Goal: Information Seeking & Learning: Learn about a topic

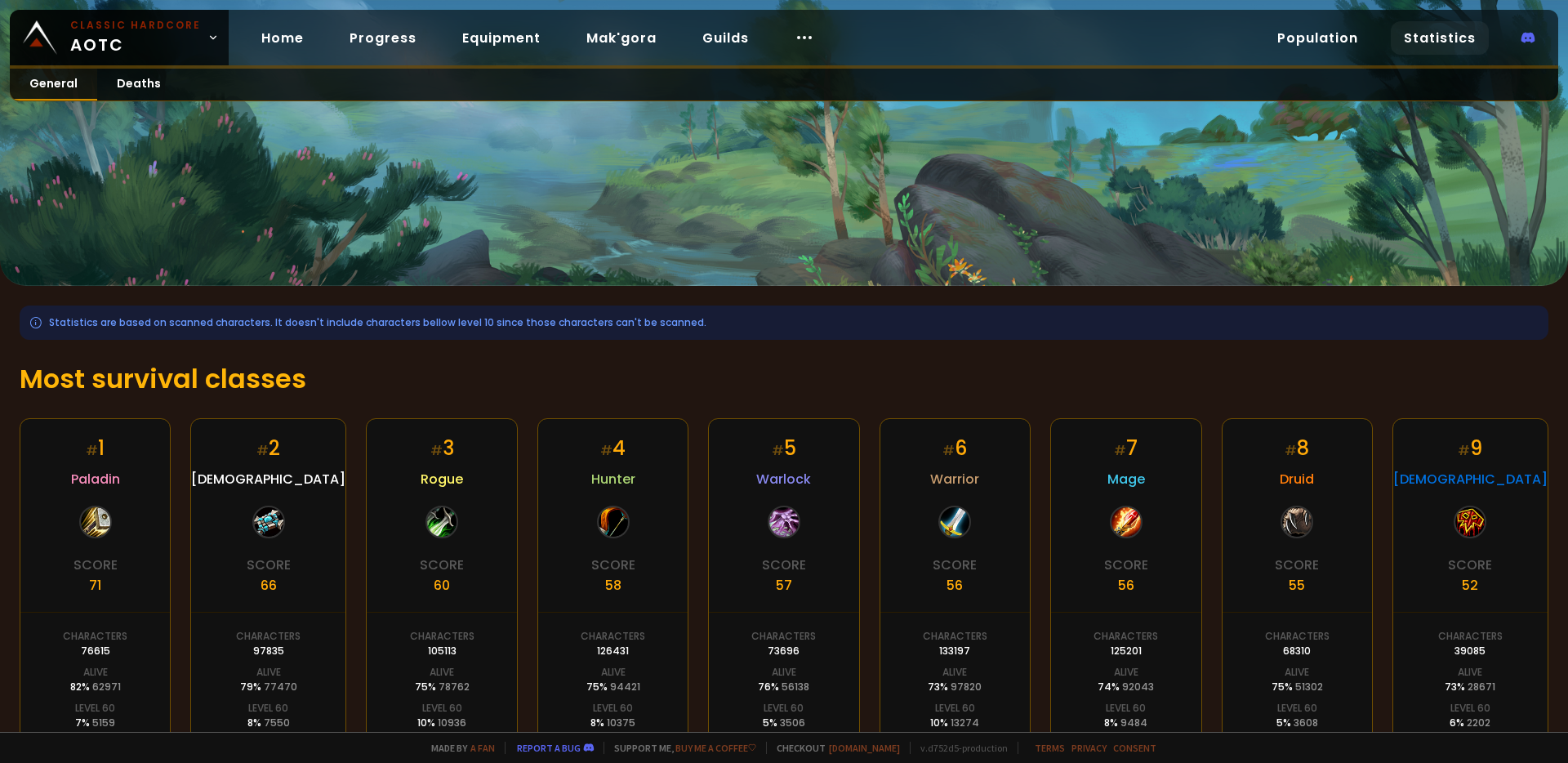
click at [51, 80] on link "General" at bounding box center [54, 84] width 88 height 31
click at [146, 94] on link "Deaths" at bounding box center [138, 84] width 84 height 31
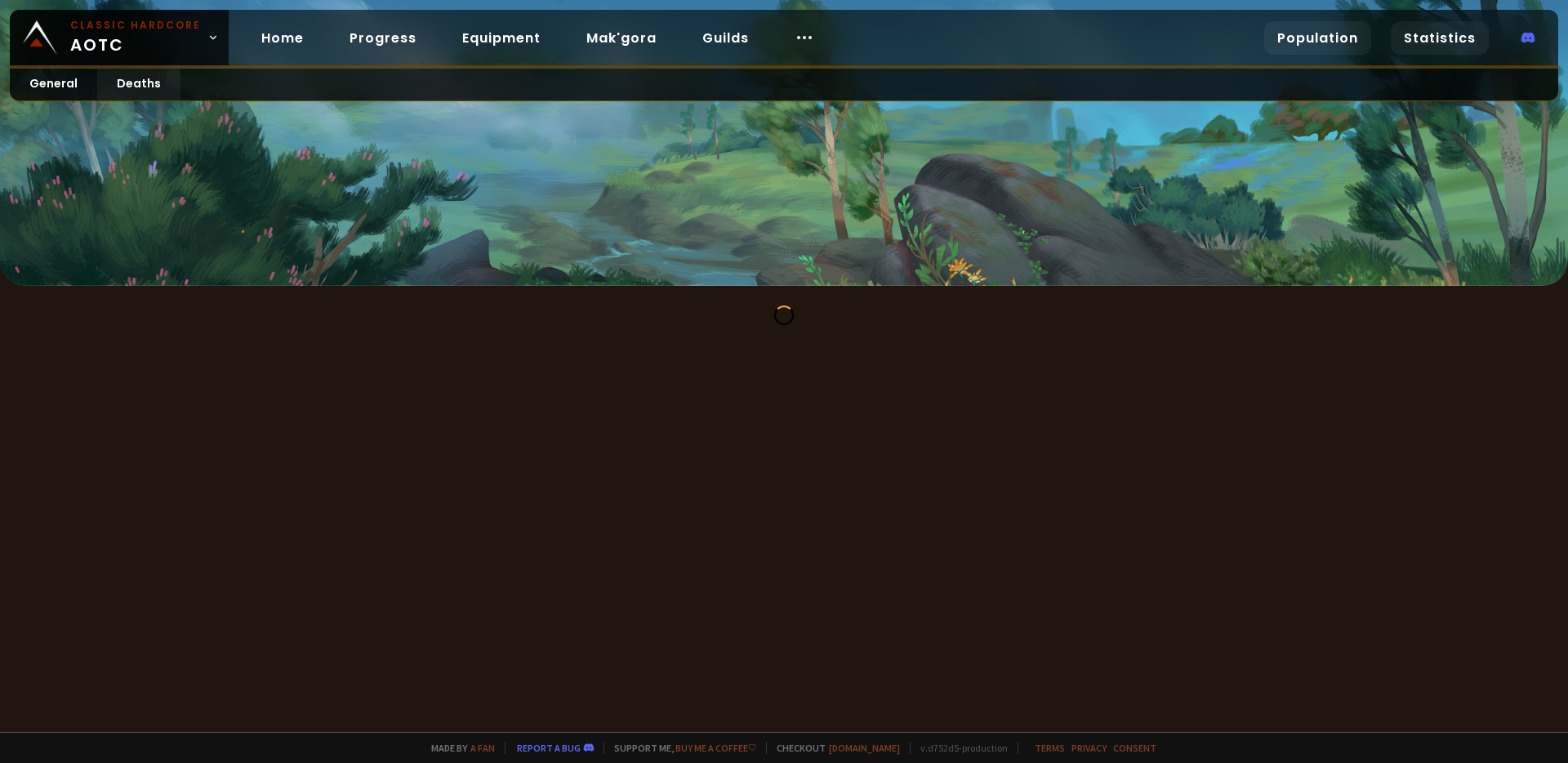
click at [1314, 44] on link "Population" at bounding box center [1317, 38] width 107 height 33
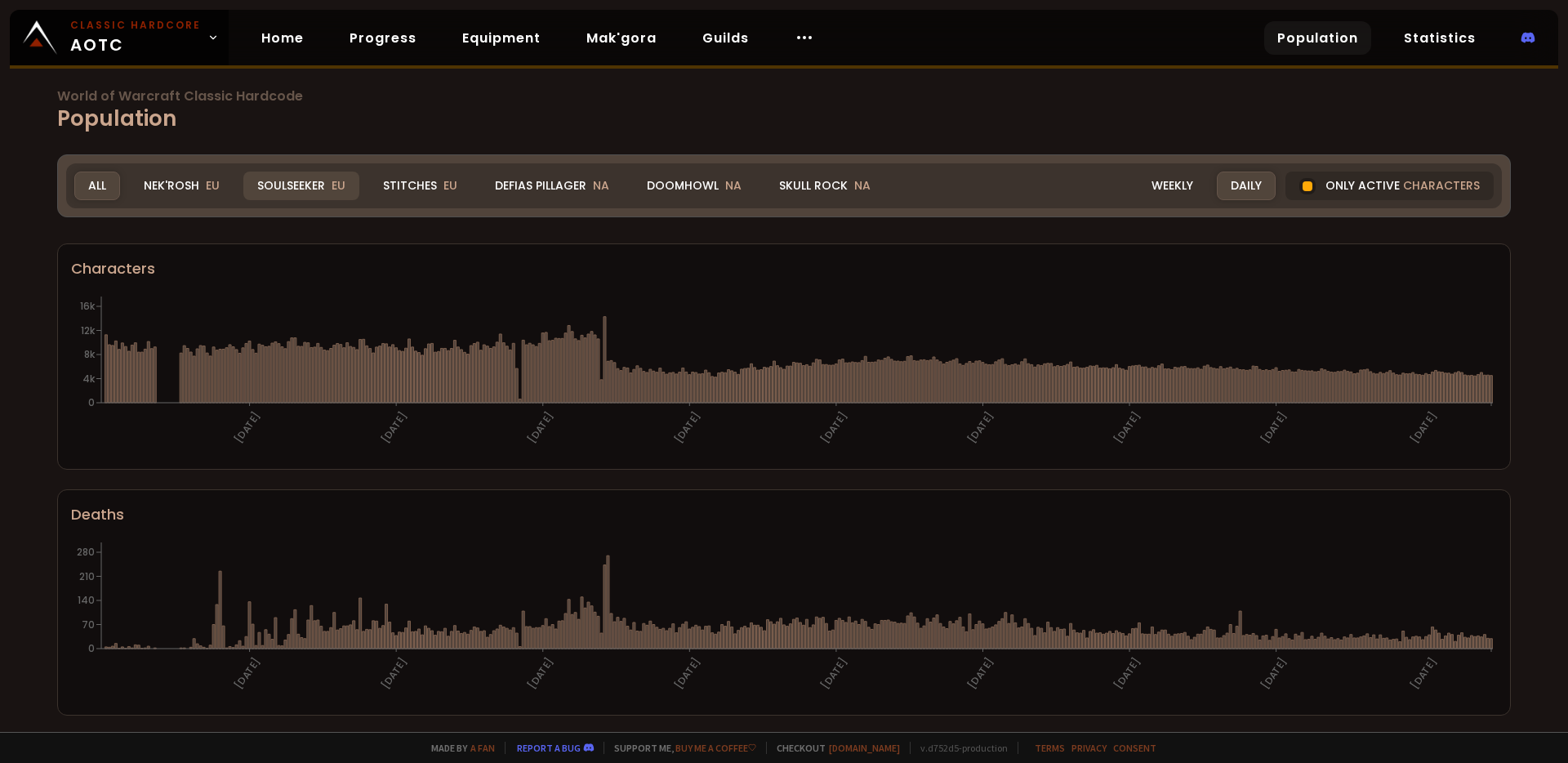
click at [273, 193] on div "Soulseeker EU" at bounding box center [301, 185] width 116 height 29
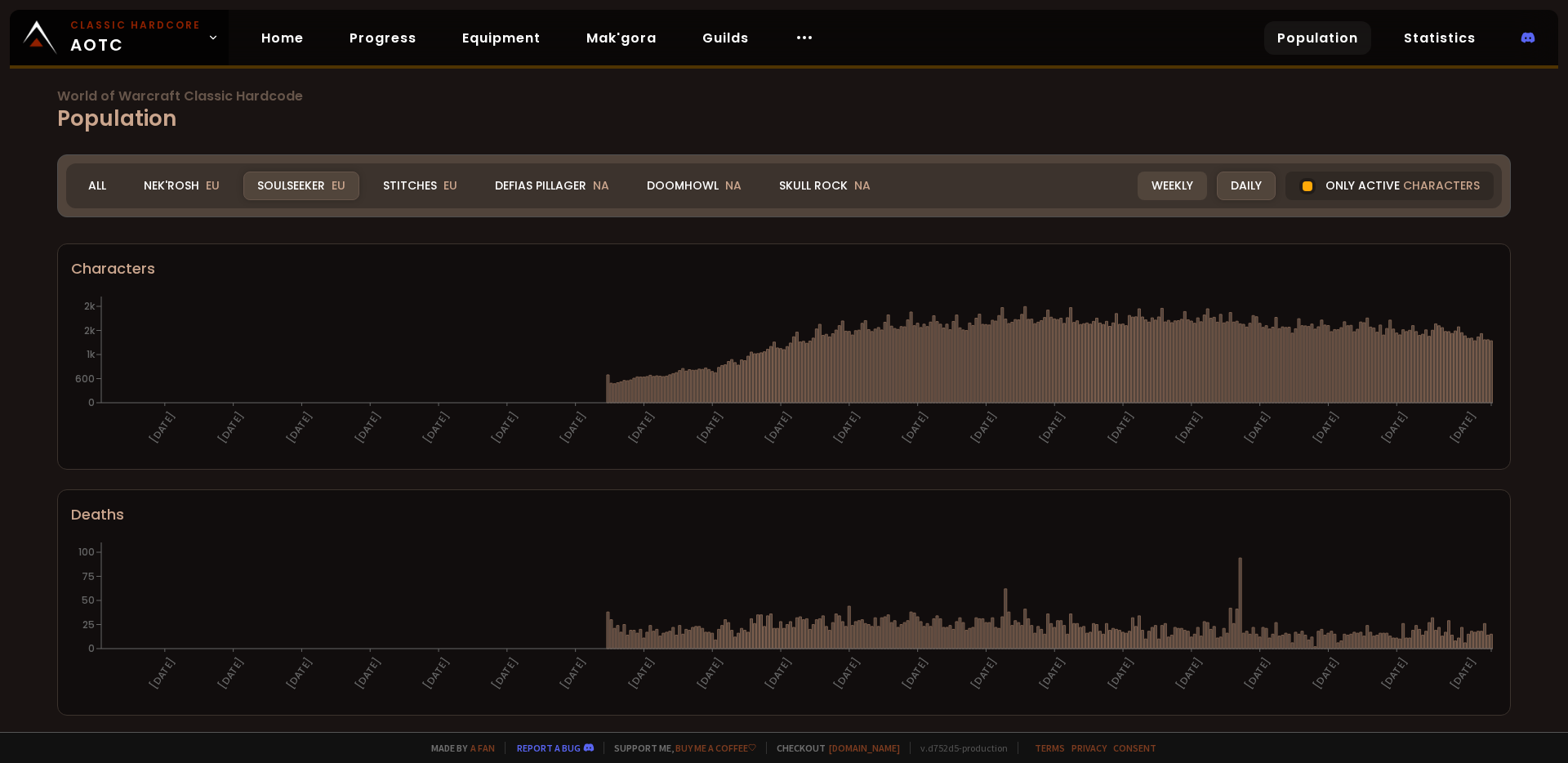
click at [1184, 186] on div "Weekly" at bounding box center [1172, 185] width 70 height 29
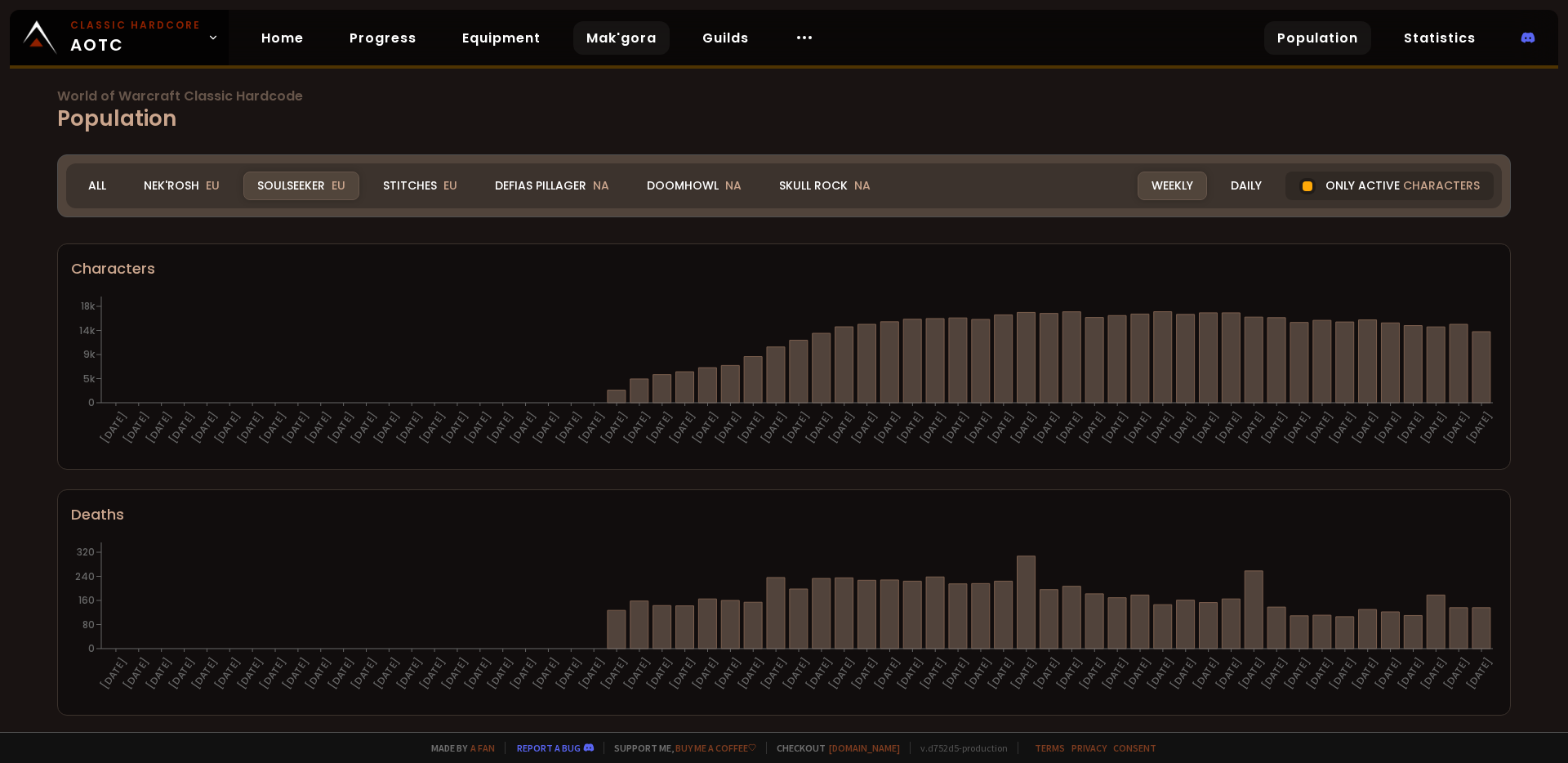
click at [615, 36] on link "Mak'gora" at bounding box center [622, 38] width 96 height 33
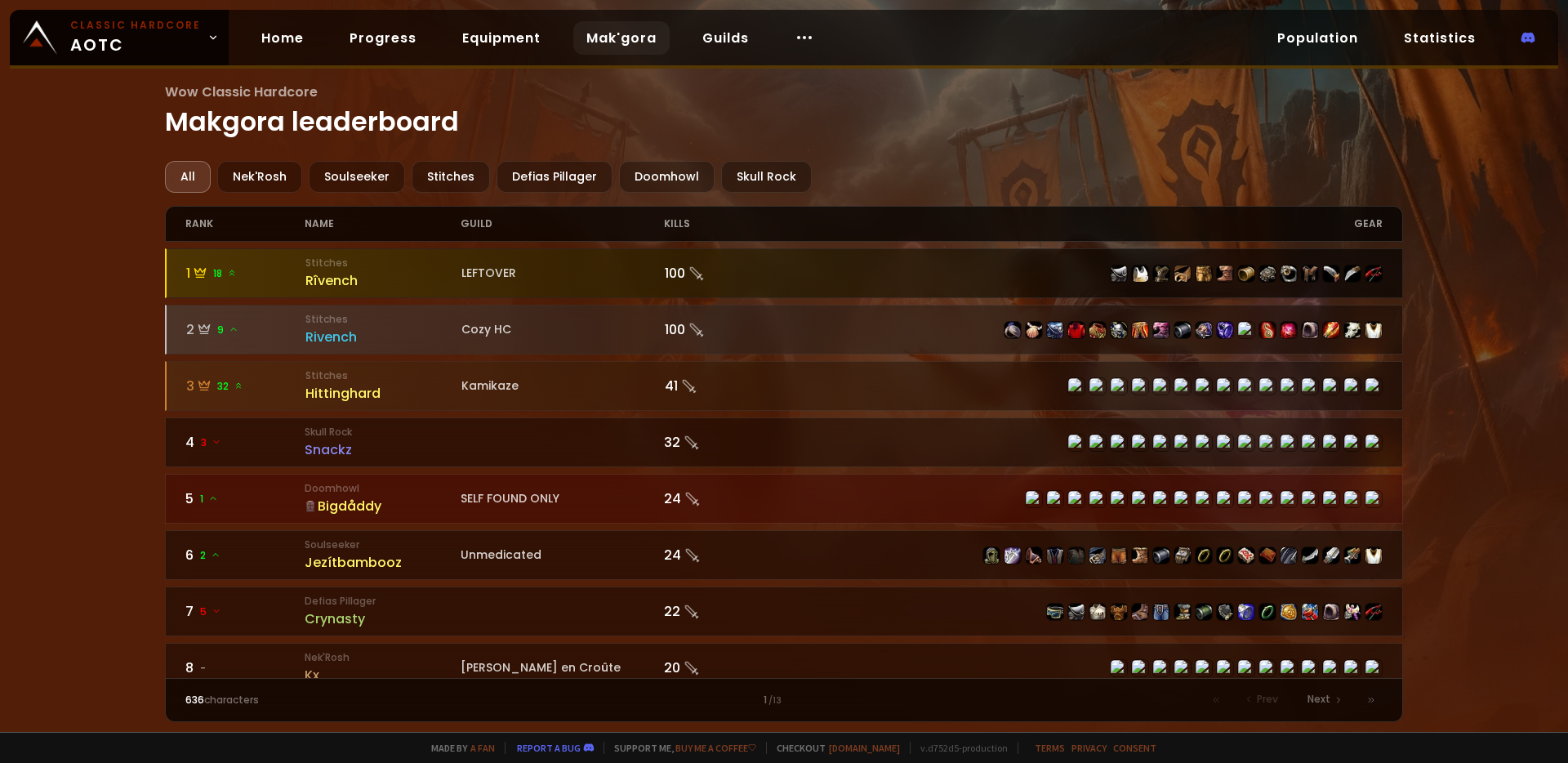
click at [332, 272] on div "Rîvench" at bounding box center [383, 281] width 156 height 21
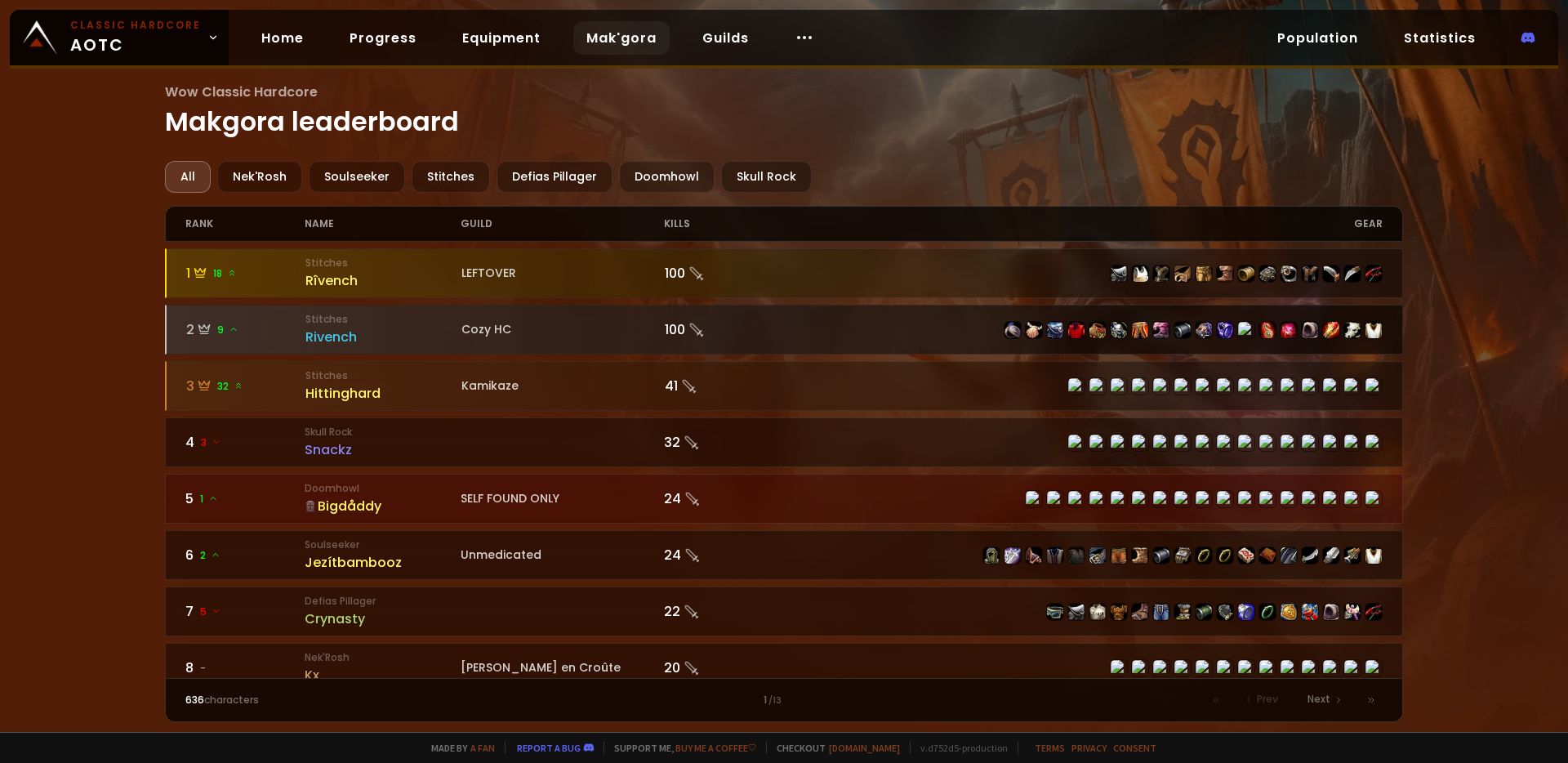
click at [246, 337] on div "2 9" at bounding box center [246, 329] width 120 height 21
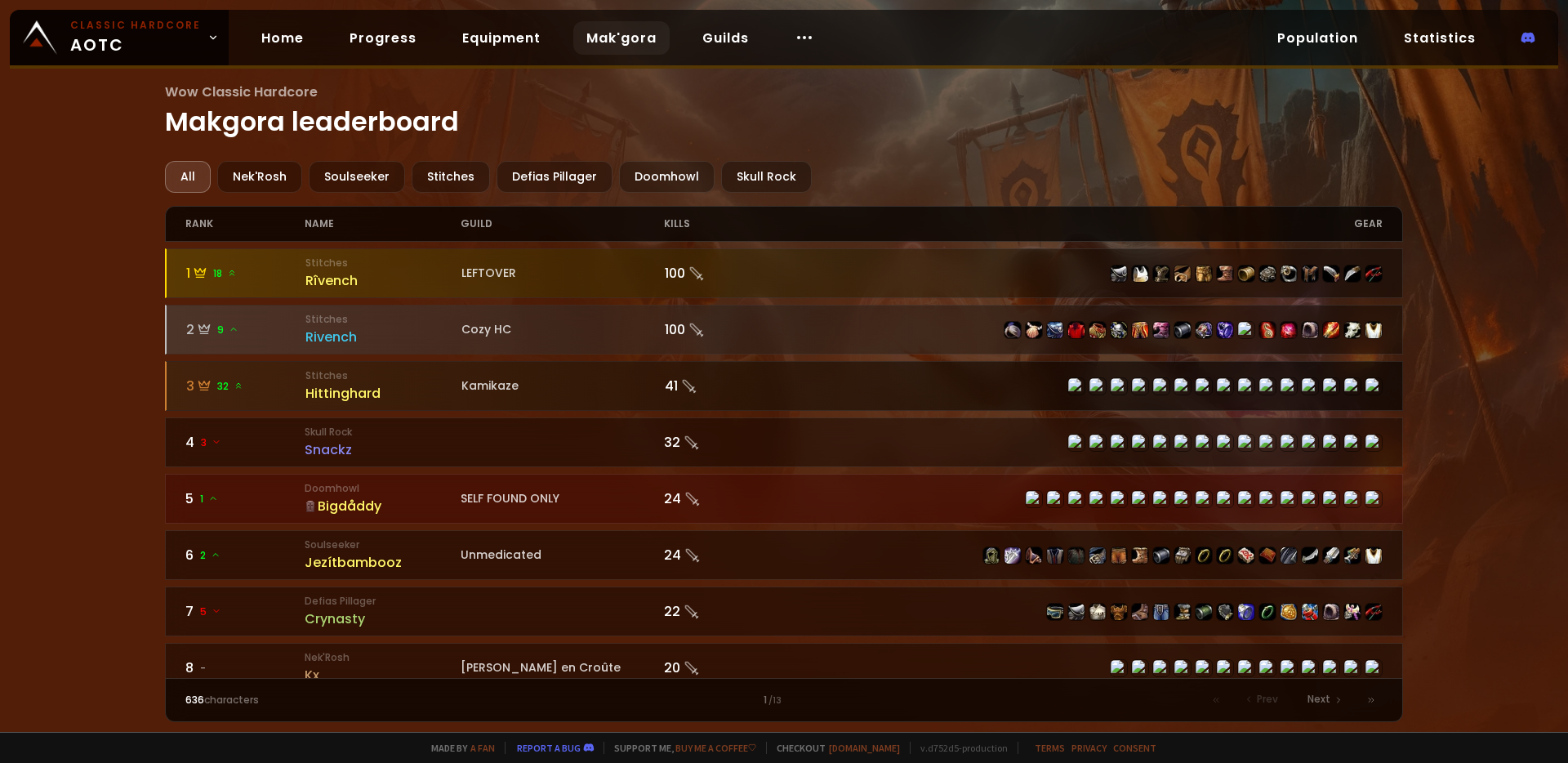
click at [336, 386] on div "Hittinghard" at bounding box center [383, 393] width 156 height 21
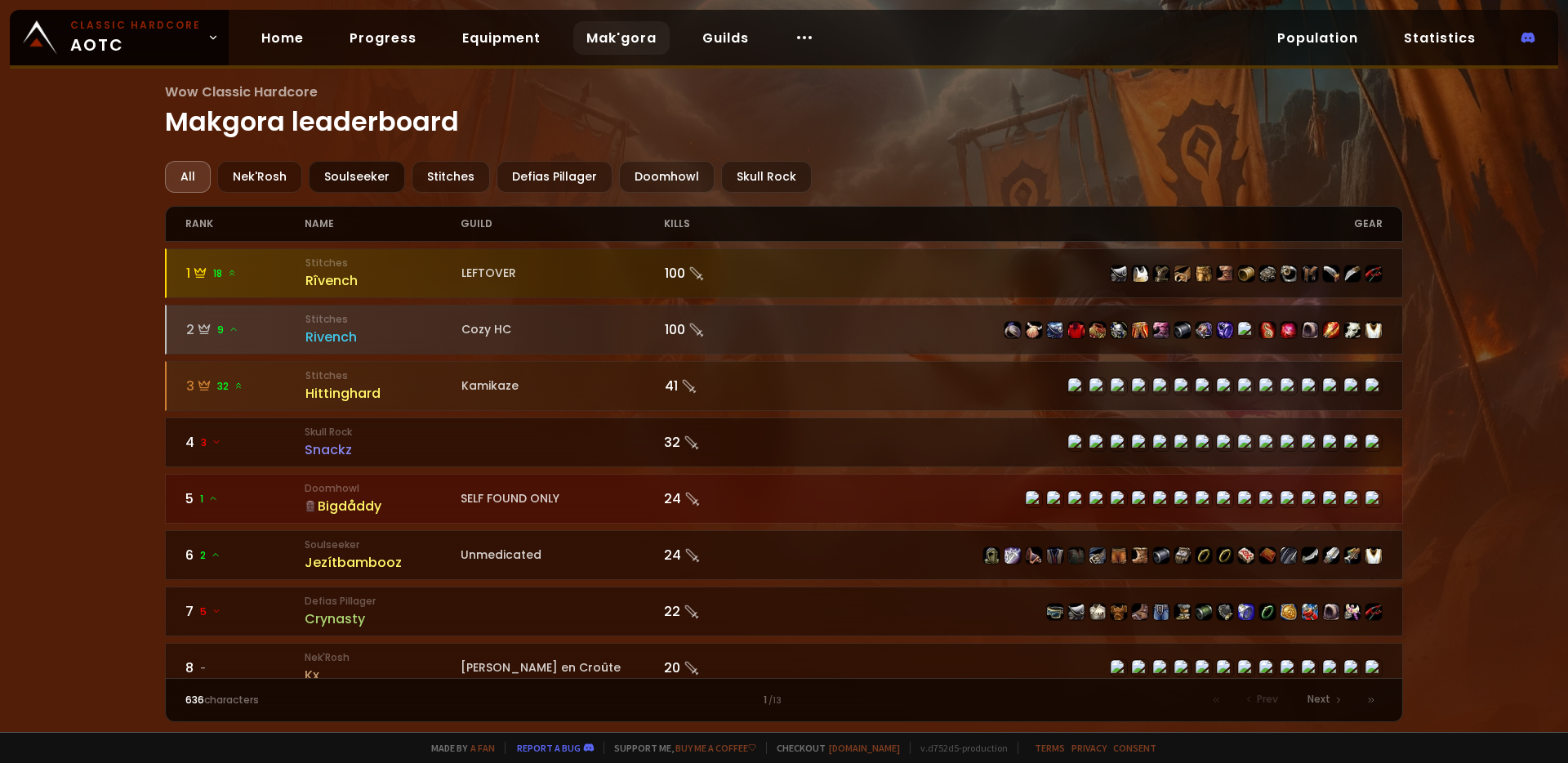
click at [364, 175] on div "Soulseeker" at bounding box center [357, 176] width 96 height 31
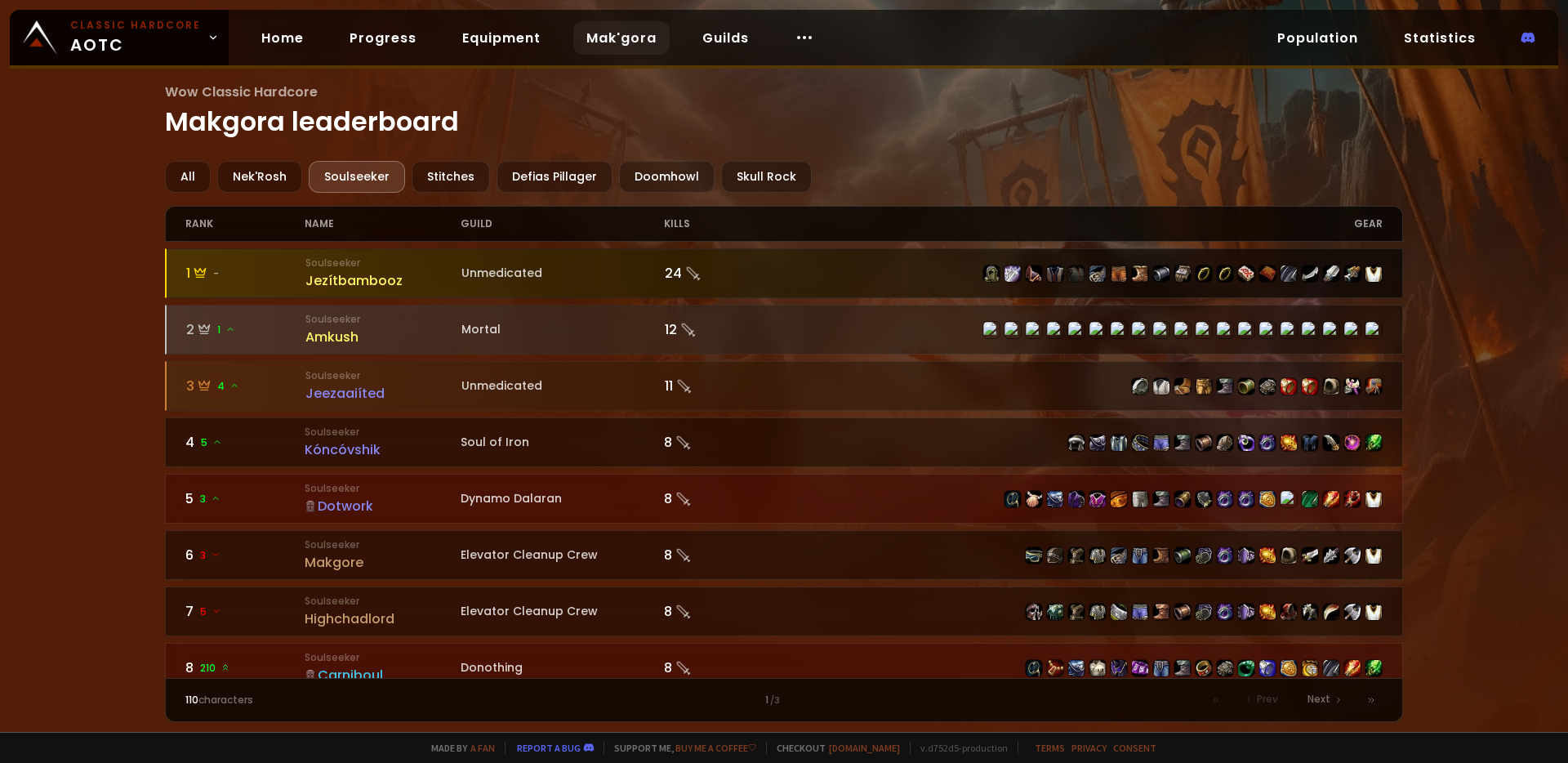
click at [359, 281] on div "Jezítbambooz" at bounding box center [383, 281] width 156 height 21
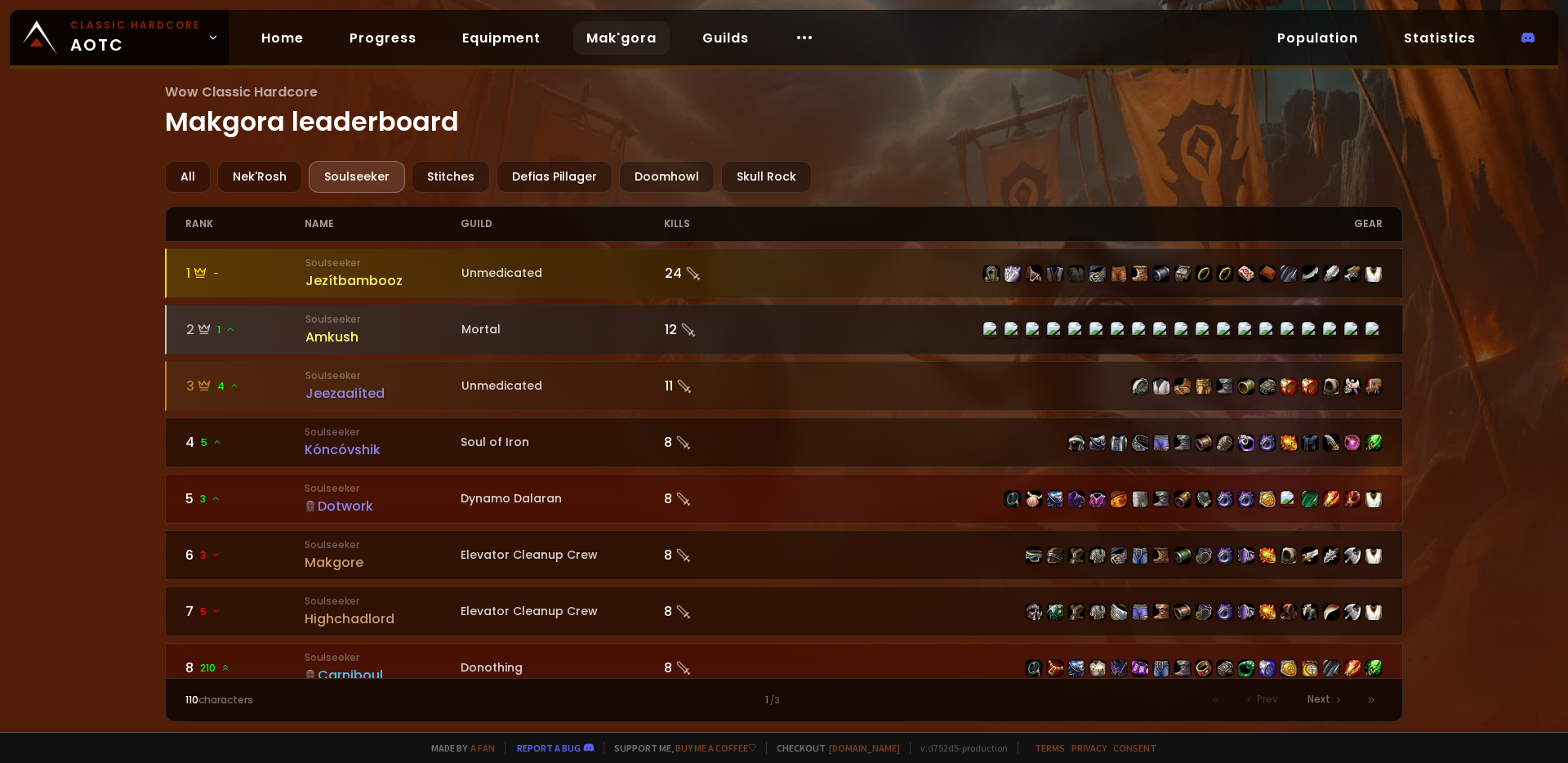
click at [331, 334] on div "Amkush" at bounding box center [383, 337] width 156 height 21
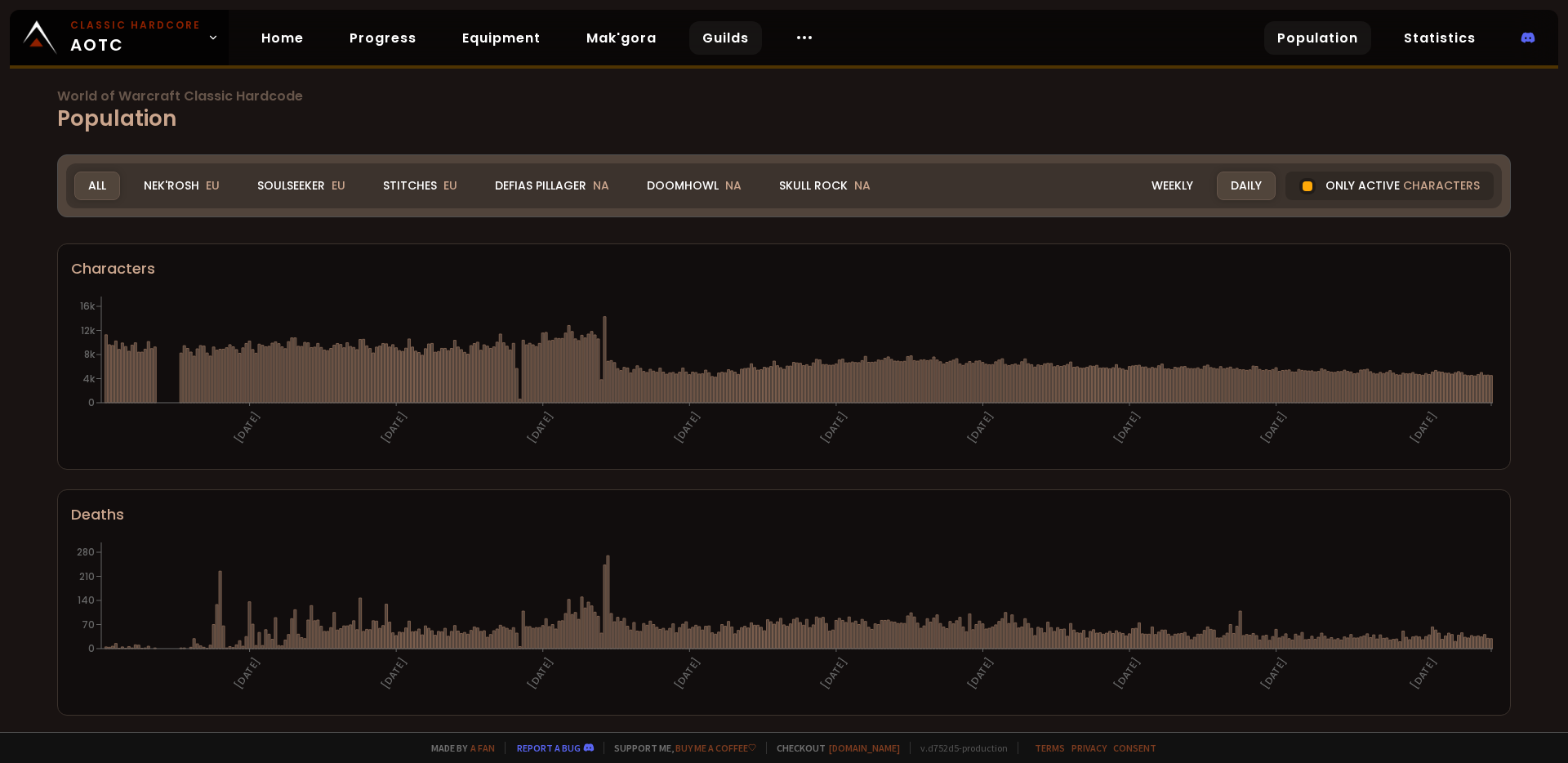
click at [705, 43] on link "Guilds" at bounding box center [726, 38] width 73 height 33
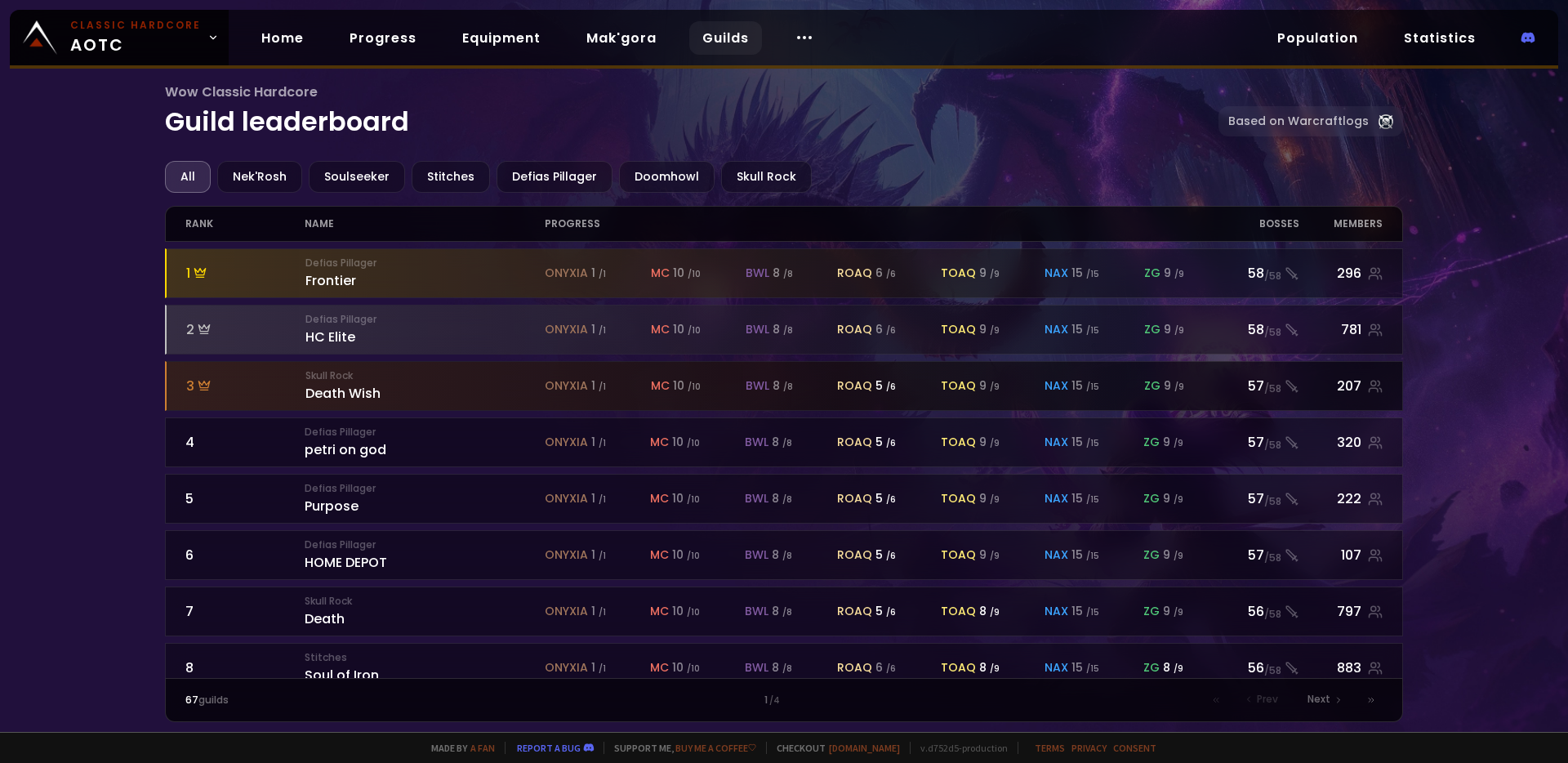
click at [847, 389] on span "roaq" at bounding box center [854, 386] width 35 height 17
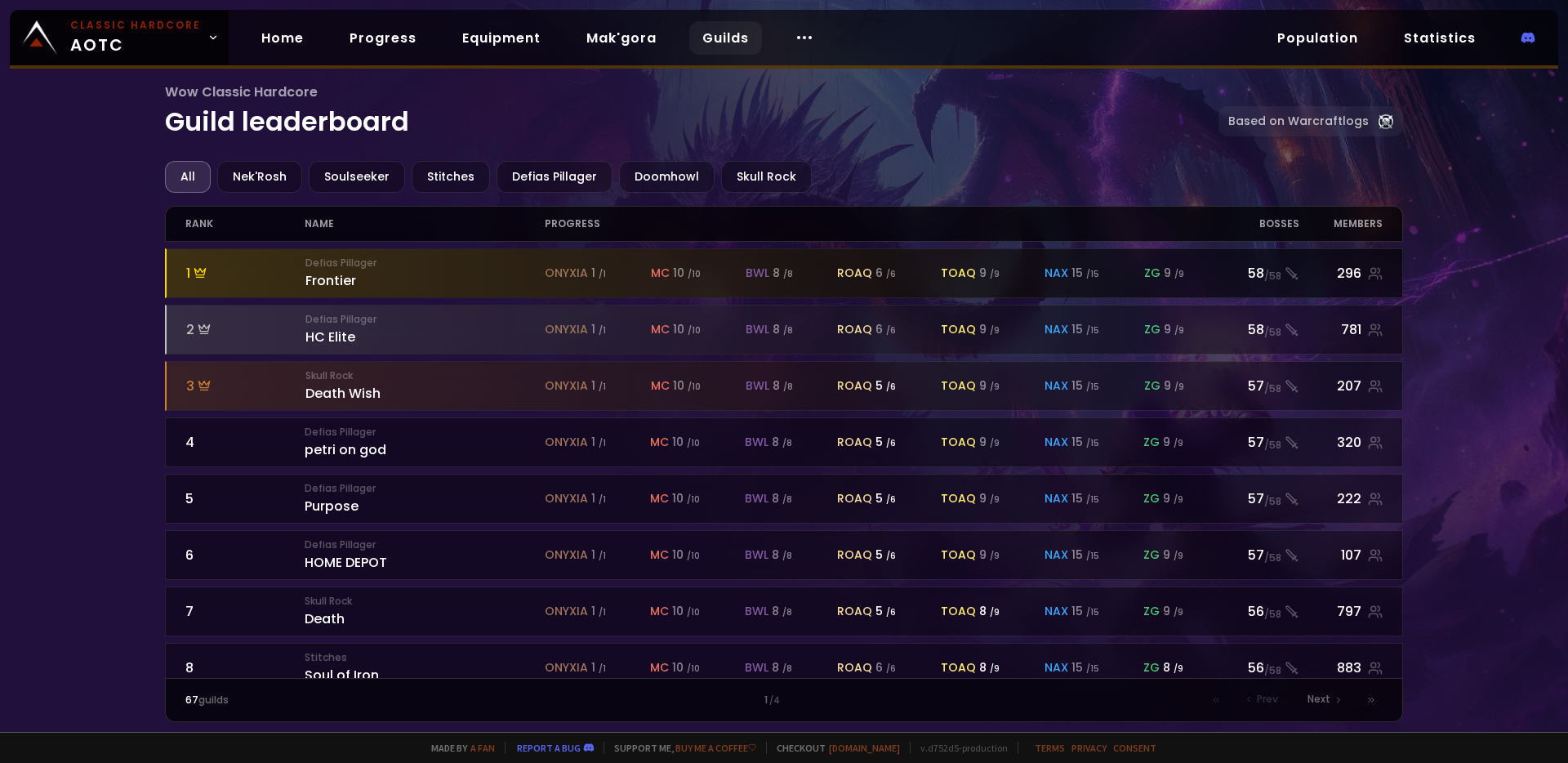
click at [320, 280] on div "Defias Pillager Frontier" at bounding box center [425, 273] width 239 height 35
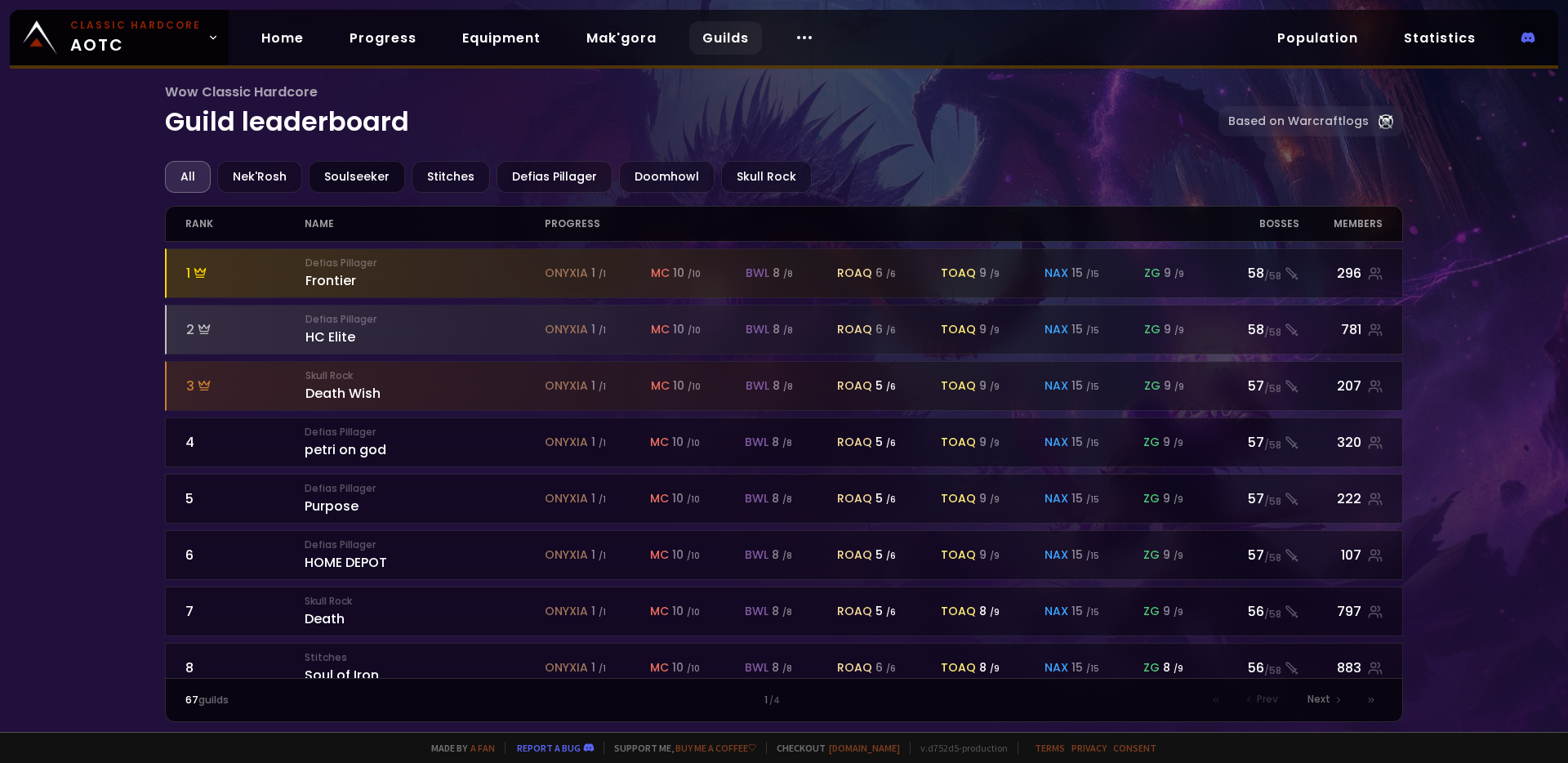
click at [353, 173] on div "Soulseeker" at bounding box center [357, 176] width 96 height 31
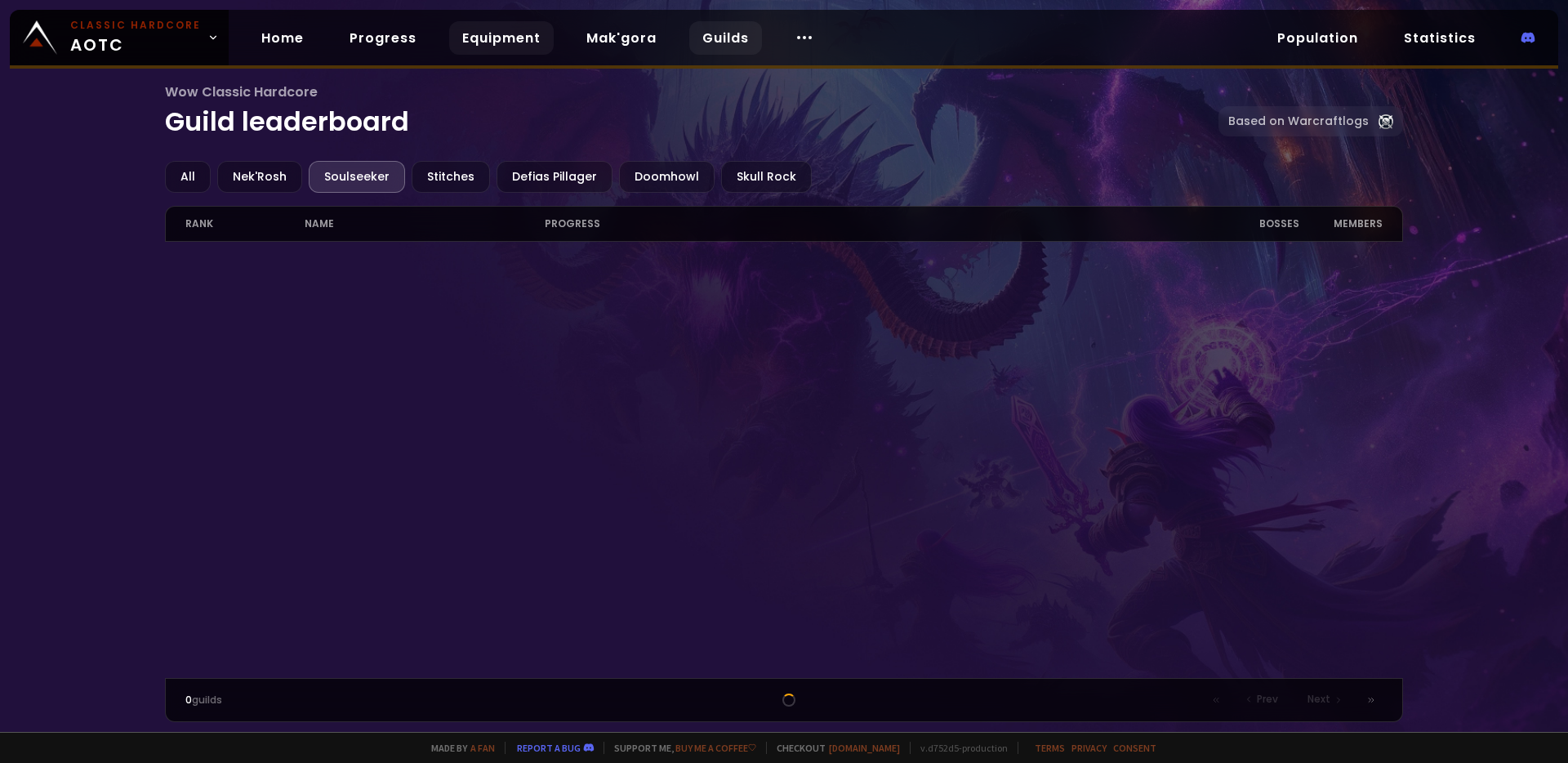
click at [488, 42] on link "Equipment" at bounding box center [502, 38] width 104 height 33
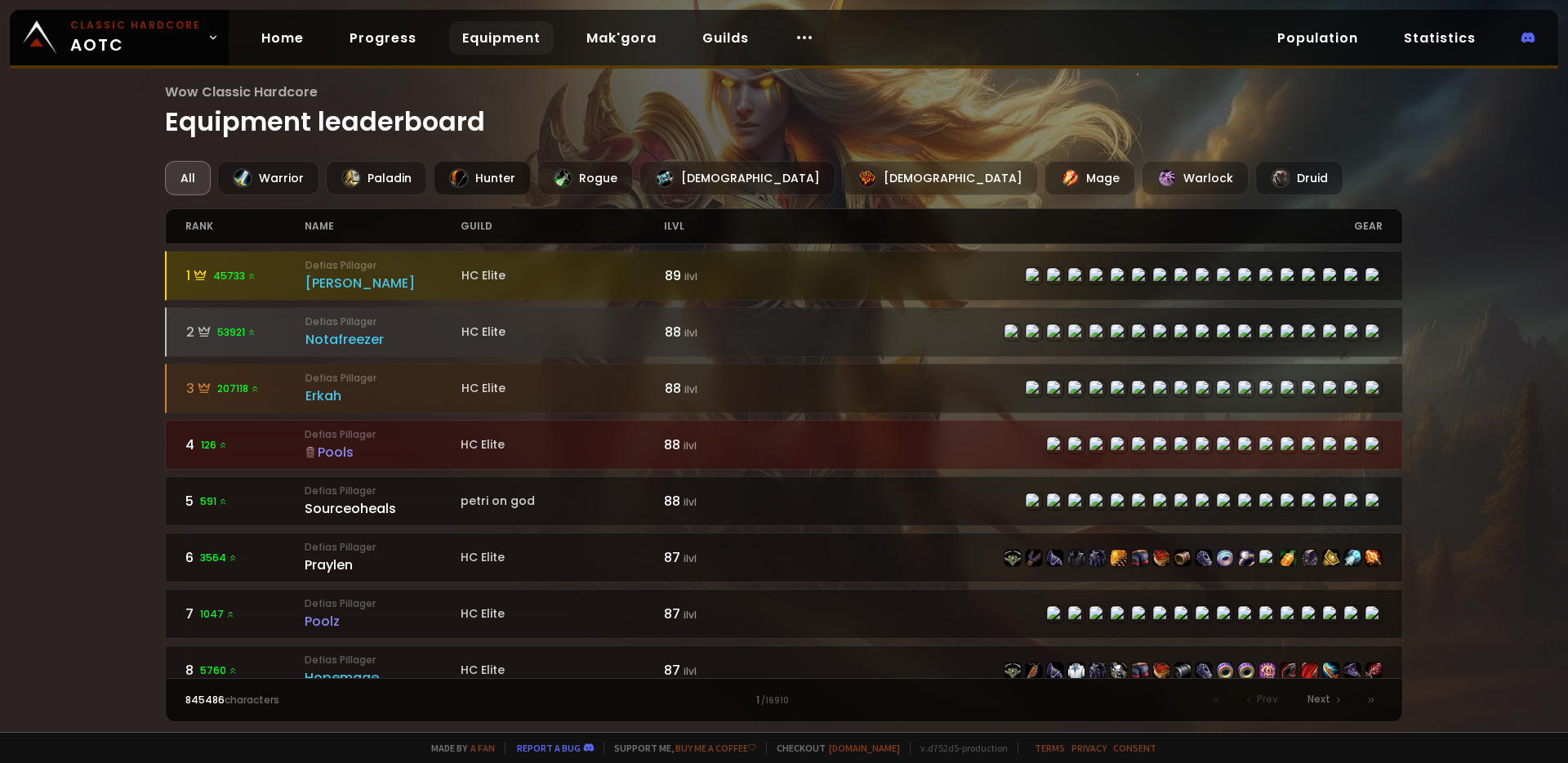
click at [474, 180] on div "Hunter" at bounding box center [482, 177] width 97 height 34
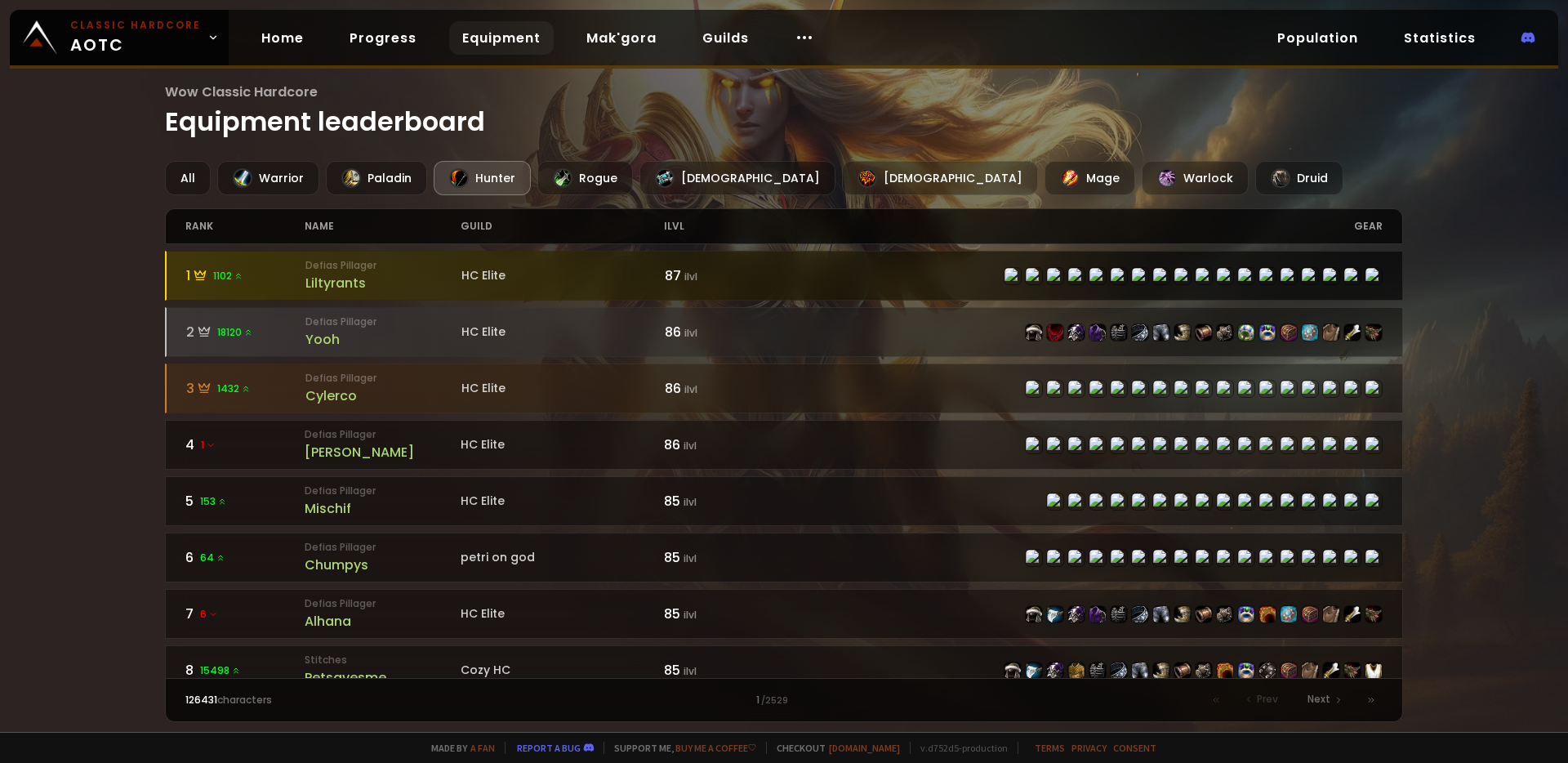
click at [358, 281] on div "Liltyrants" at bounding box center [383, 283] width 156 height 21
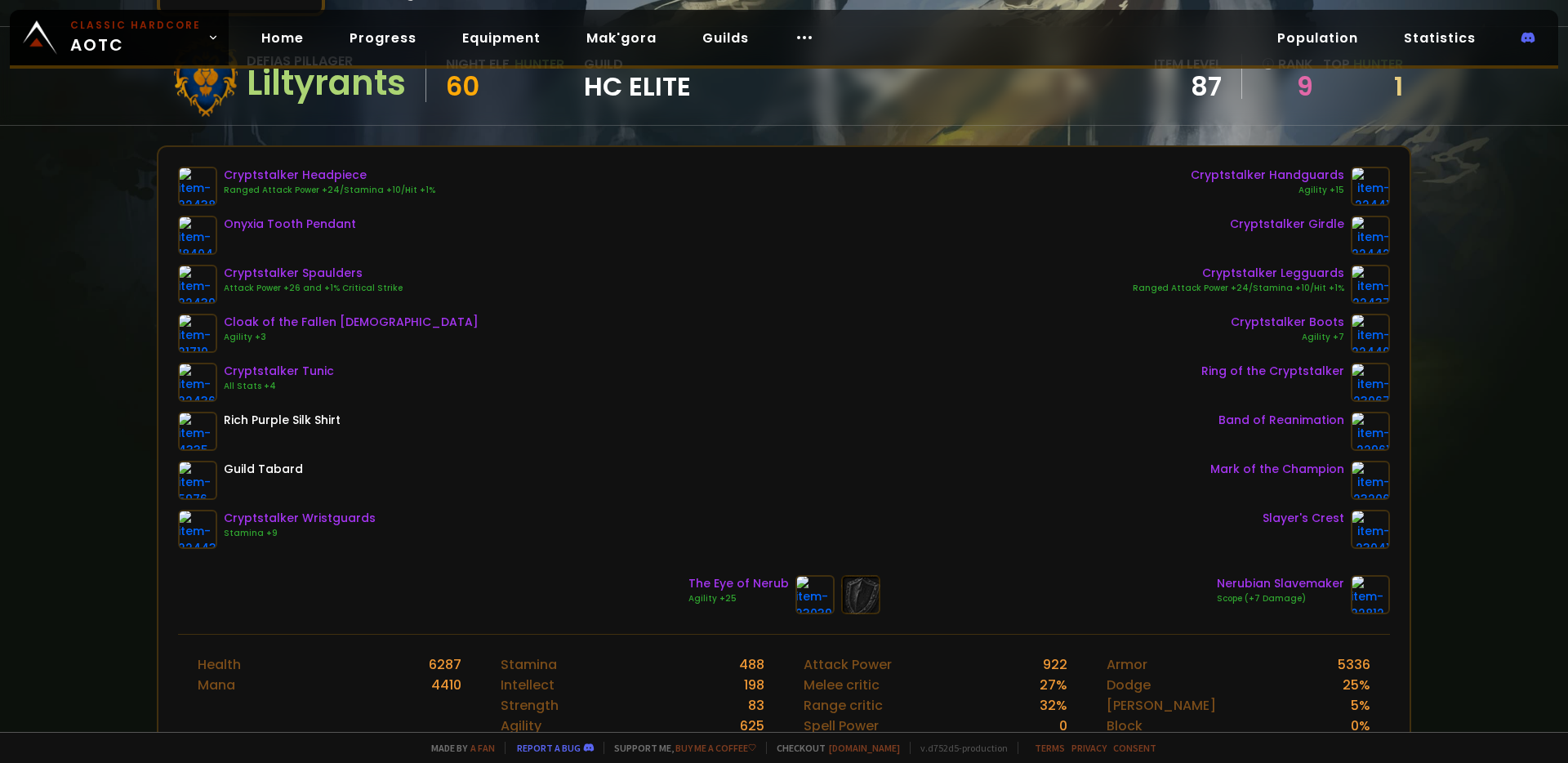
scroll to position [123, 0]
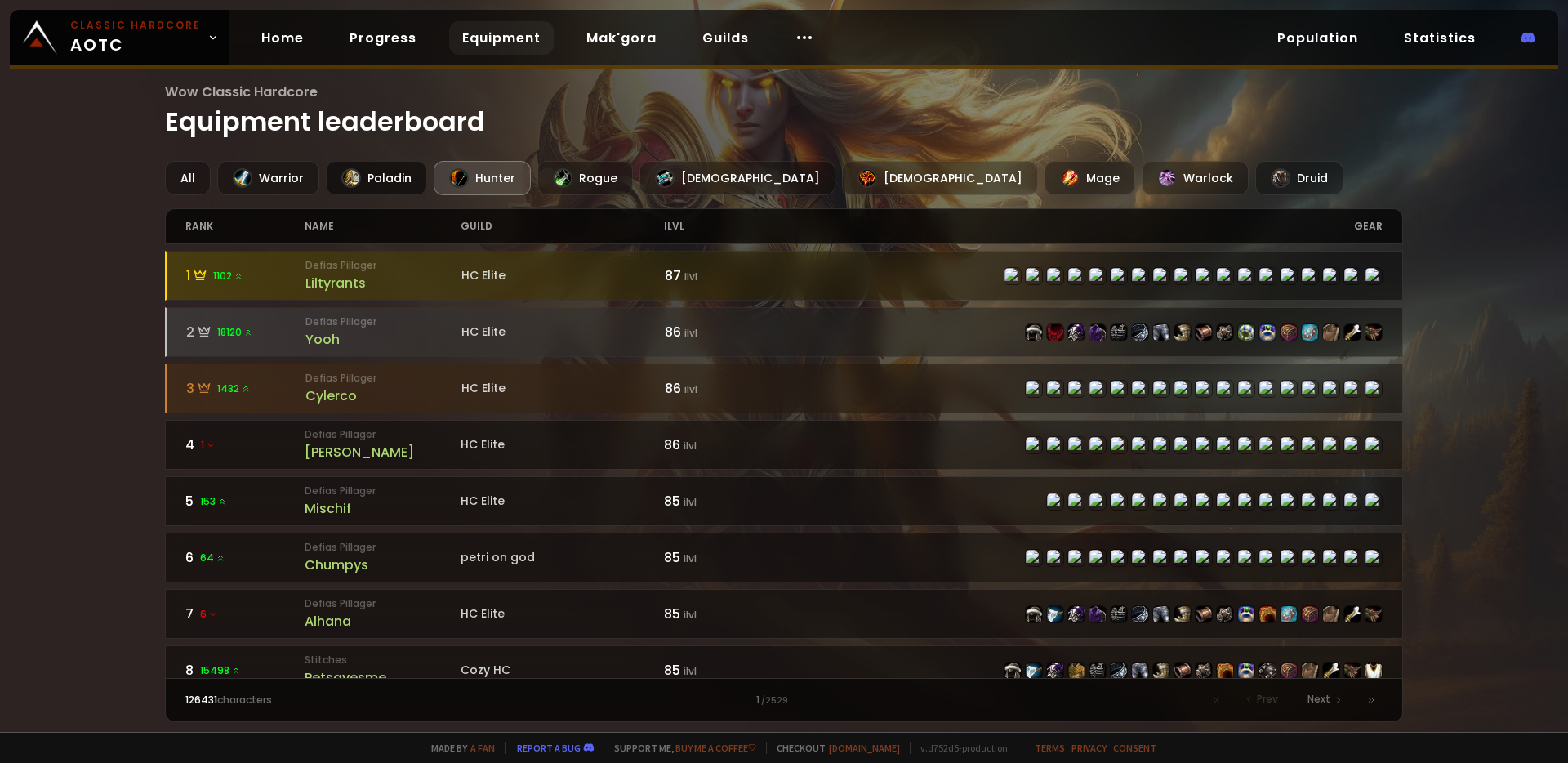
click at [397, 177] on div "Paladin" at bounding box center [377, 177] width 101 height 34
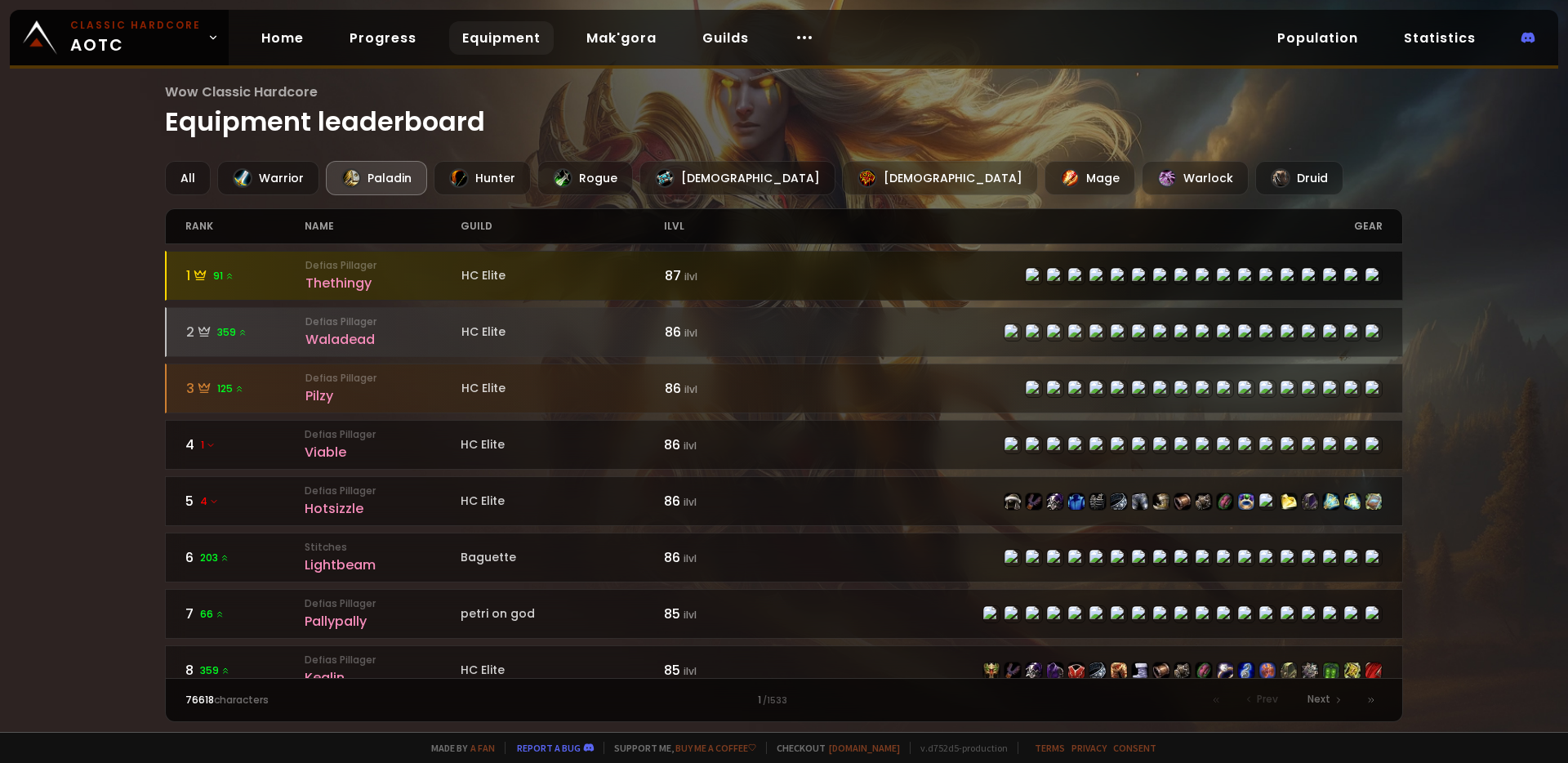
click at [333, 277] on div "Thethingy" at bounding box center [383, 283] width 156 height 21
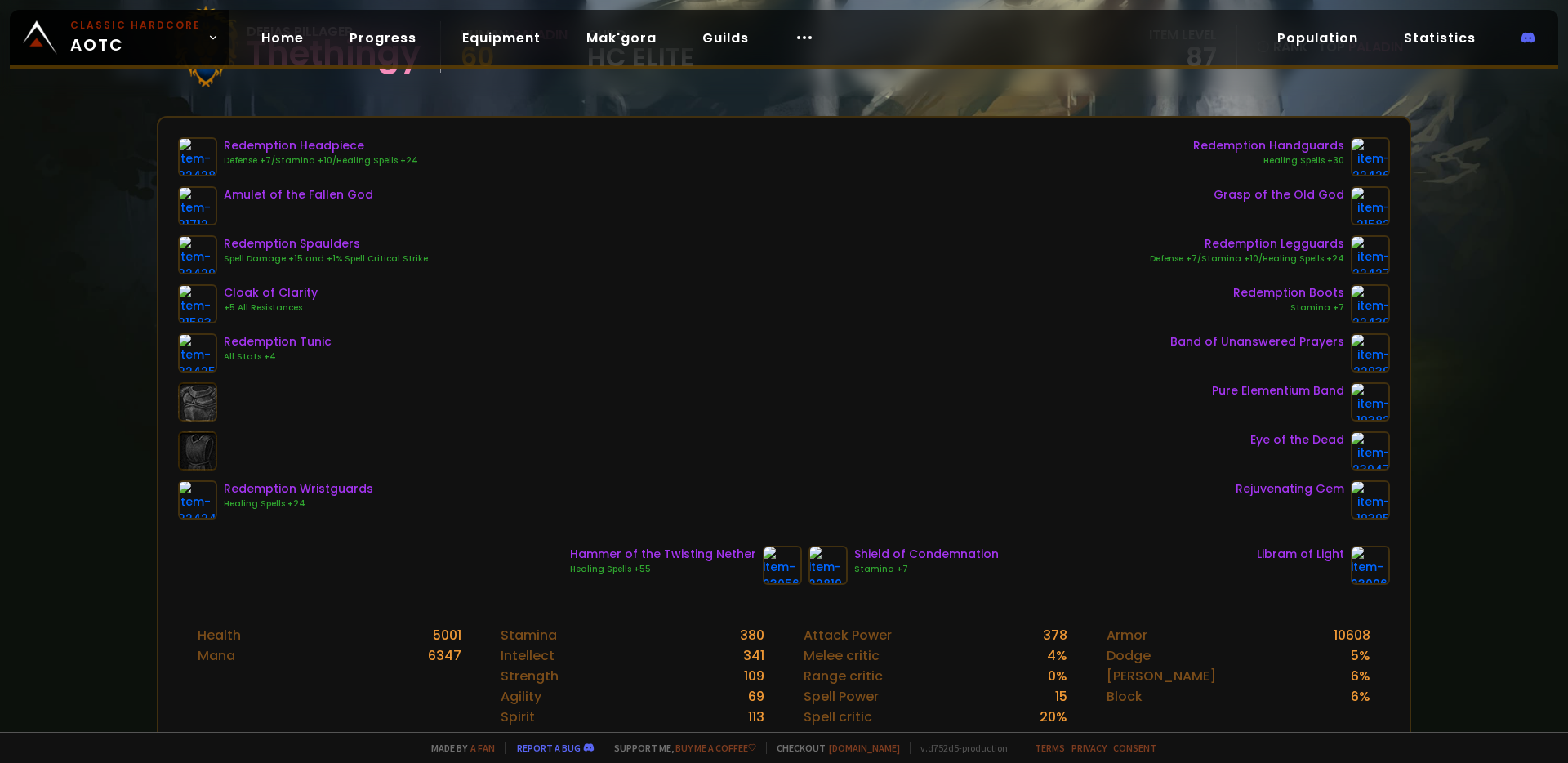
scroll to position [175, 0]
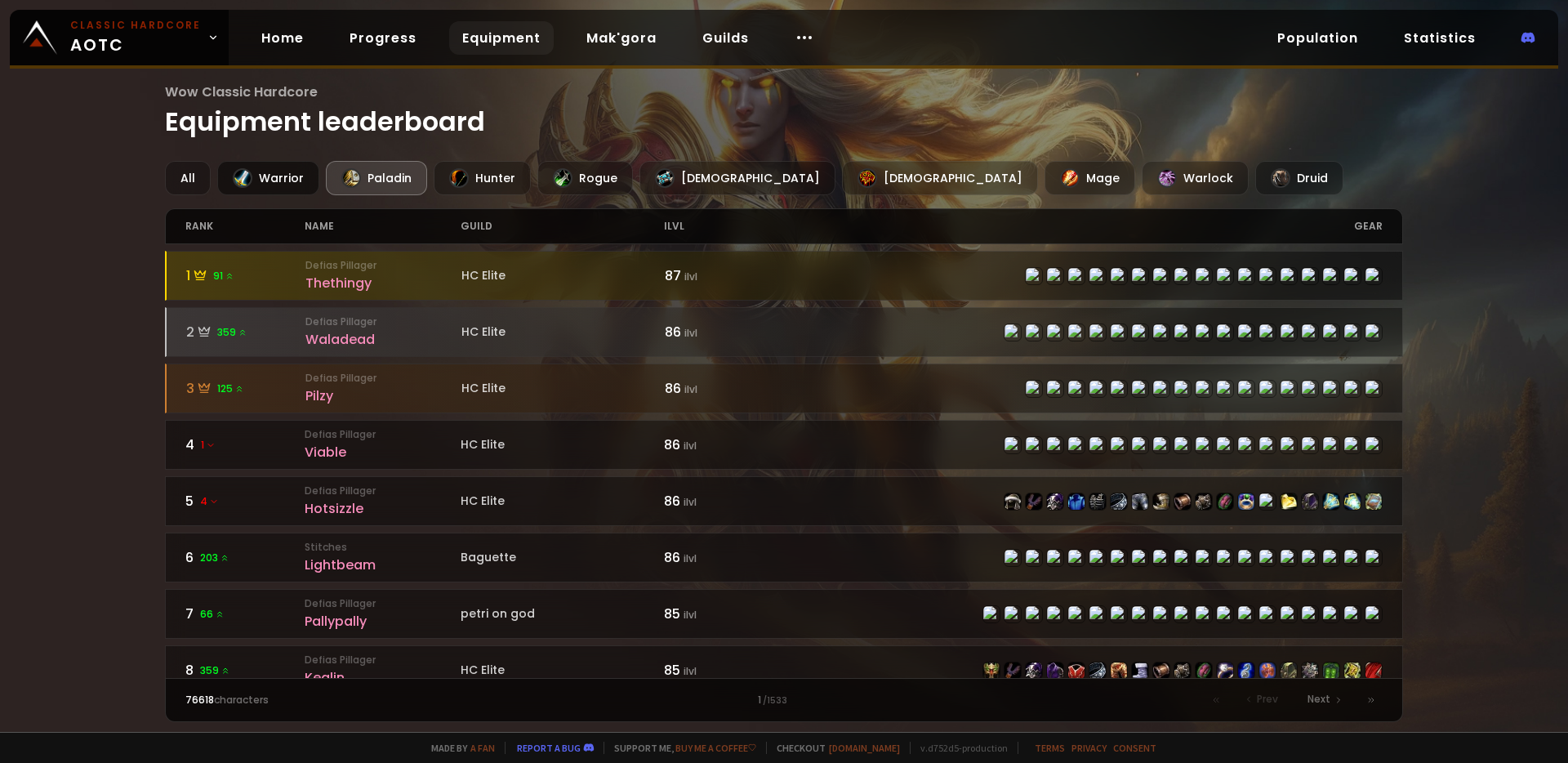
click at [263, 182] on div "Warrior" at bounding box center [267, 177] width 102 height 34
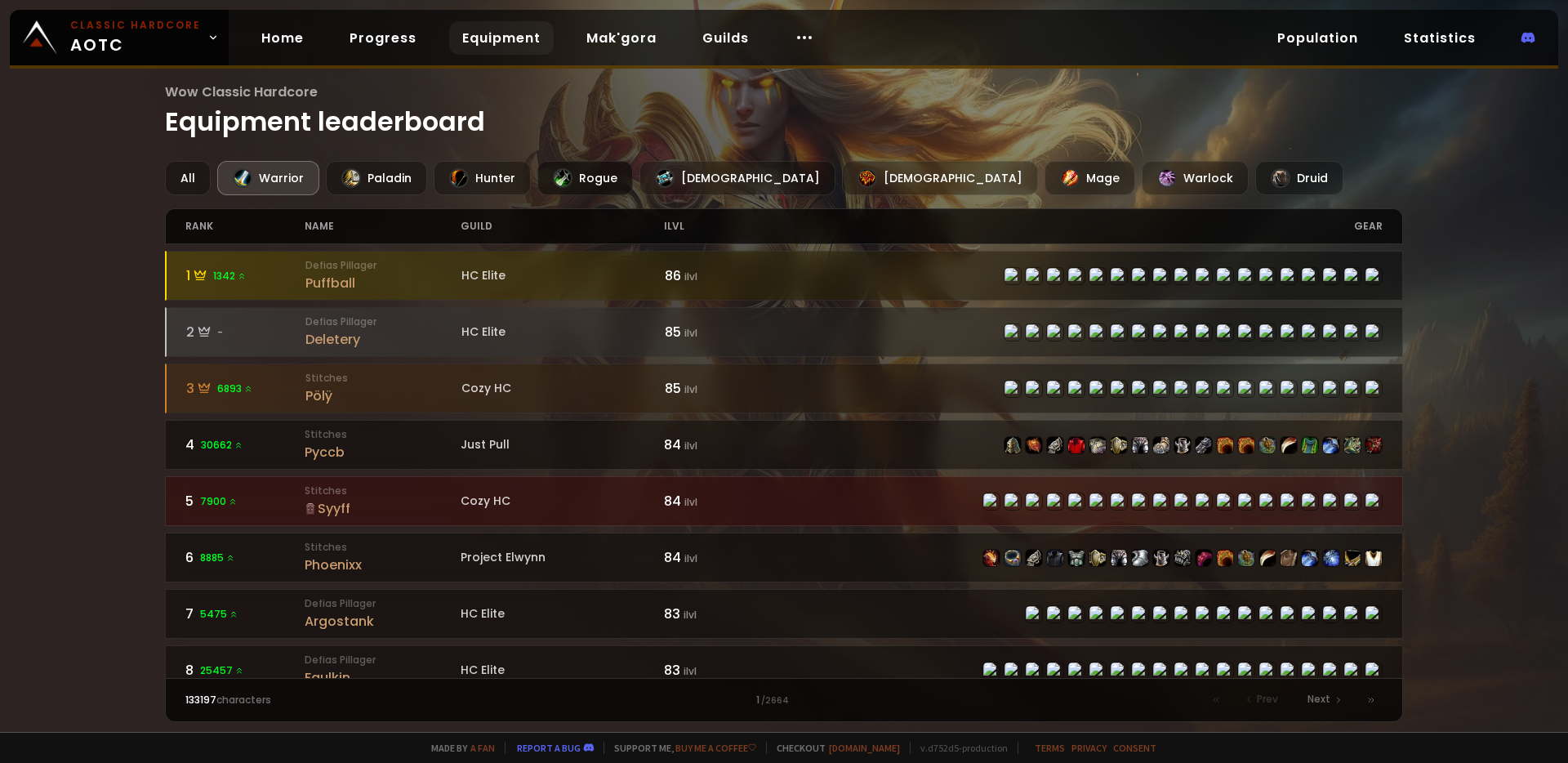
click at [575, 181] on div "Rogue" at bounding box center [584, 177] width 95 height 34
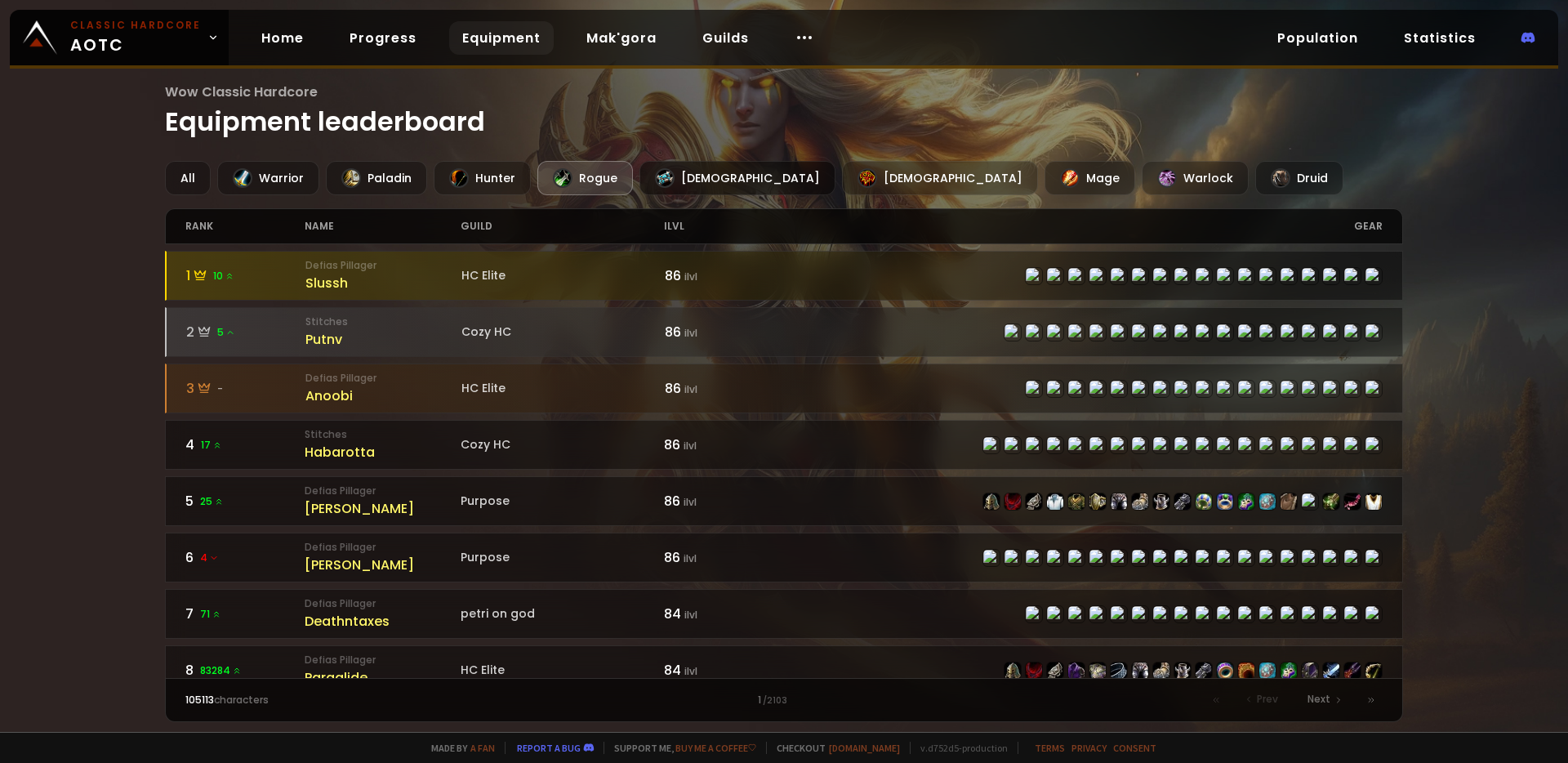
click at [660, 180] on div at bounding box center [665, 178] width 20 height 20
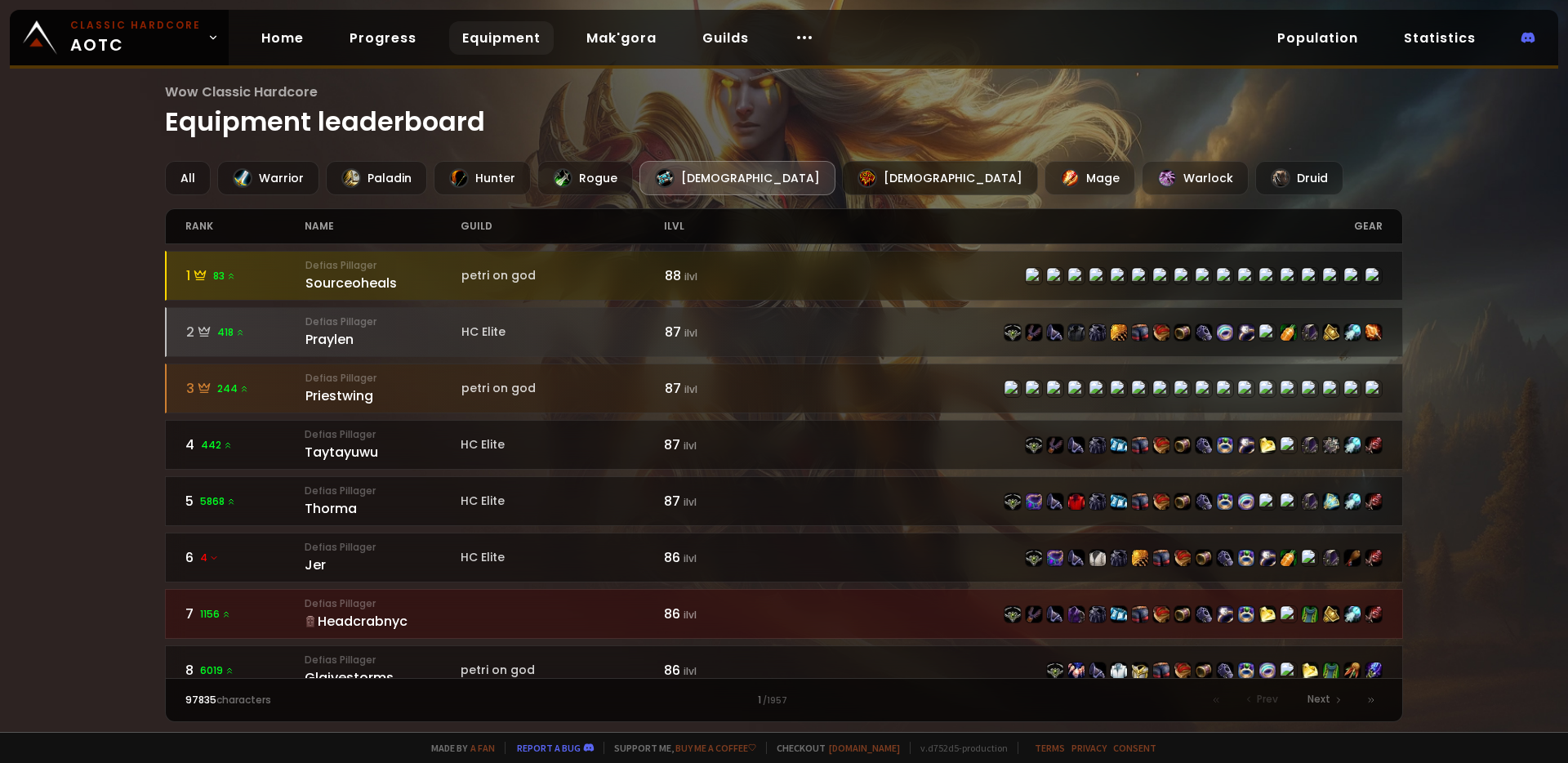
click at [842, 180] on div "[DEMOGRAPHIC_DATA]" at bounding box center [940, 177] width 196 height 34
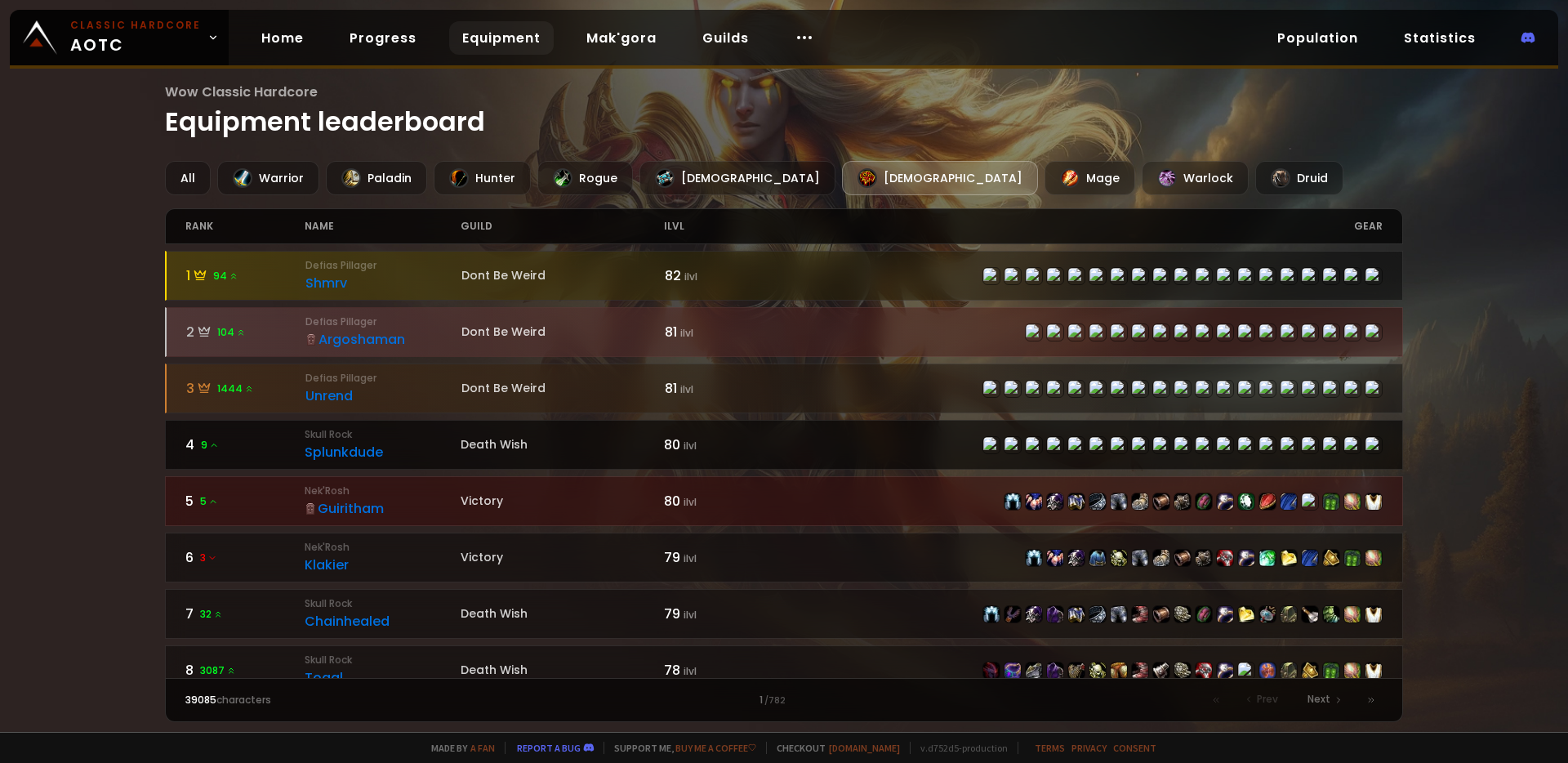
scroll to position [1, 0]
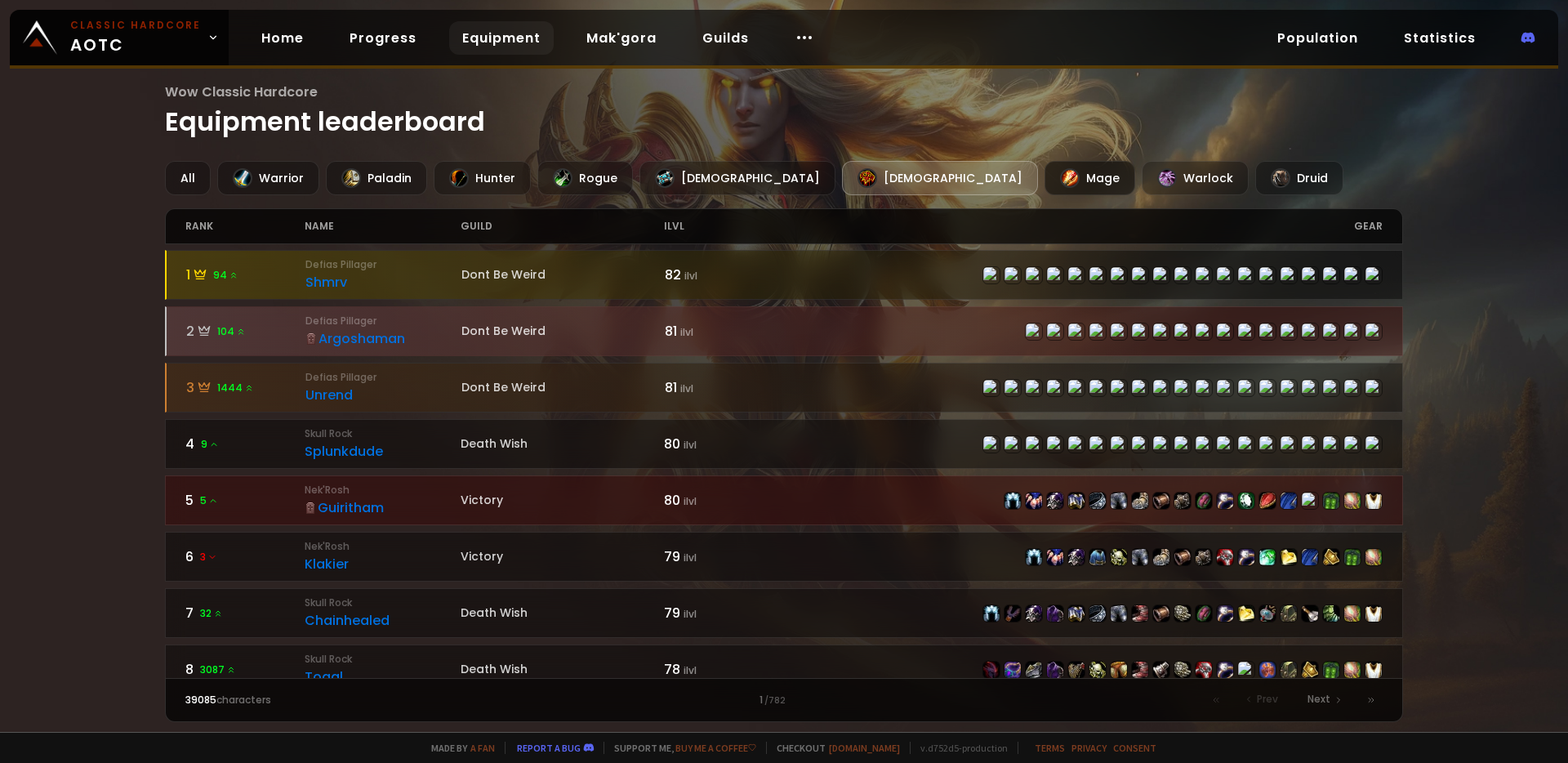
click at [1045, 177] on div "Mage" at bounding box center [1090, 177] width 91 height 34
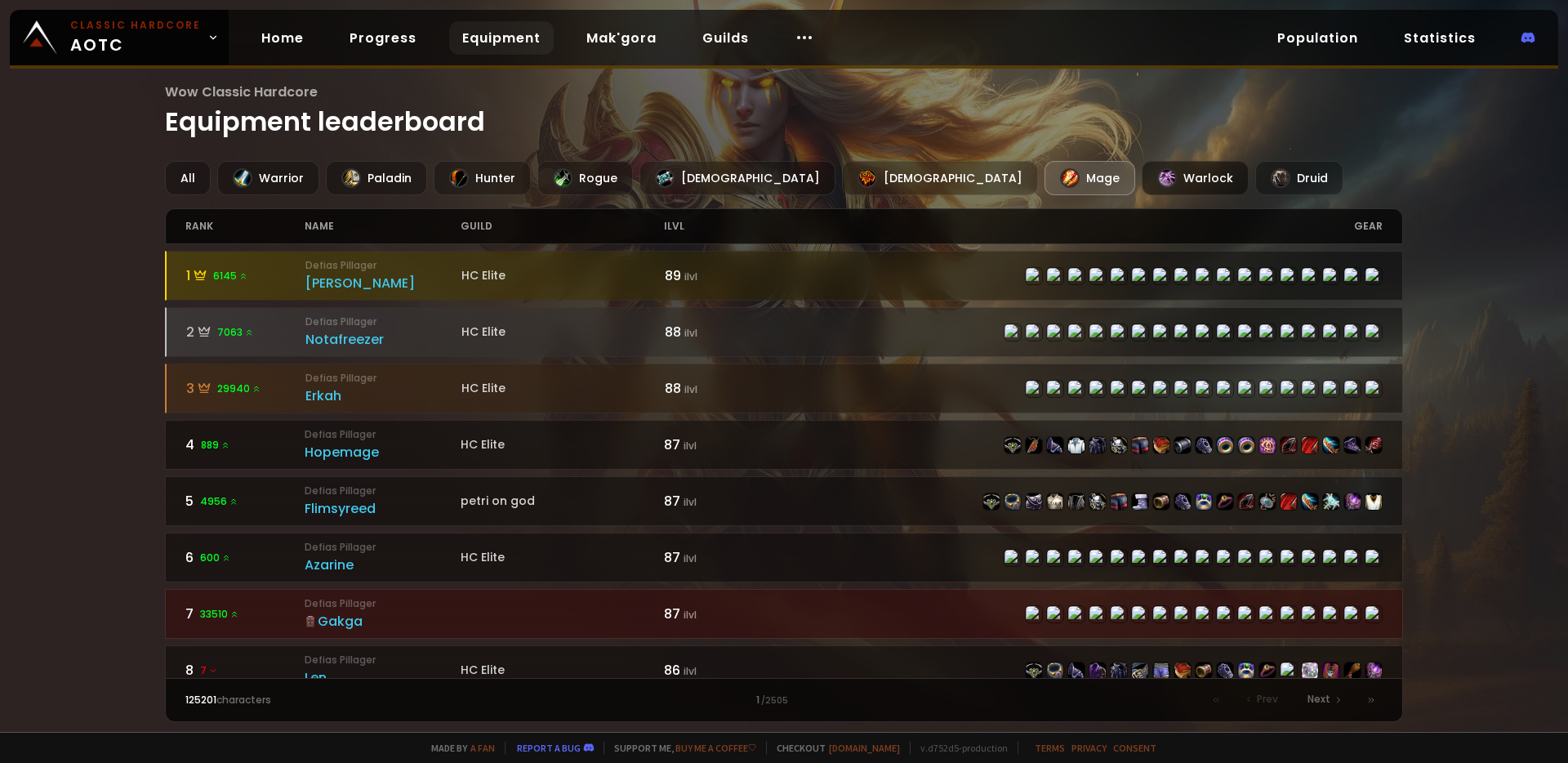
click at [1142, 170] on div "Warlock" at bounding box center [1195, 177] width 107 height 34
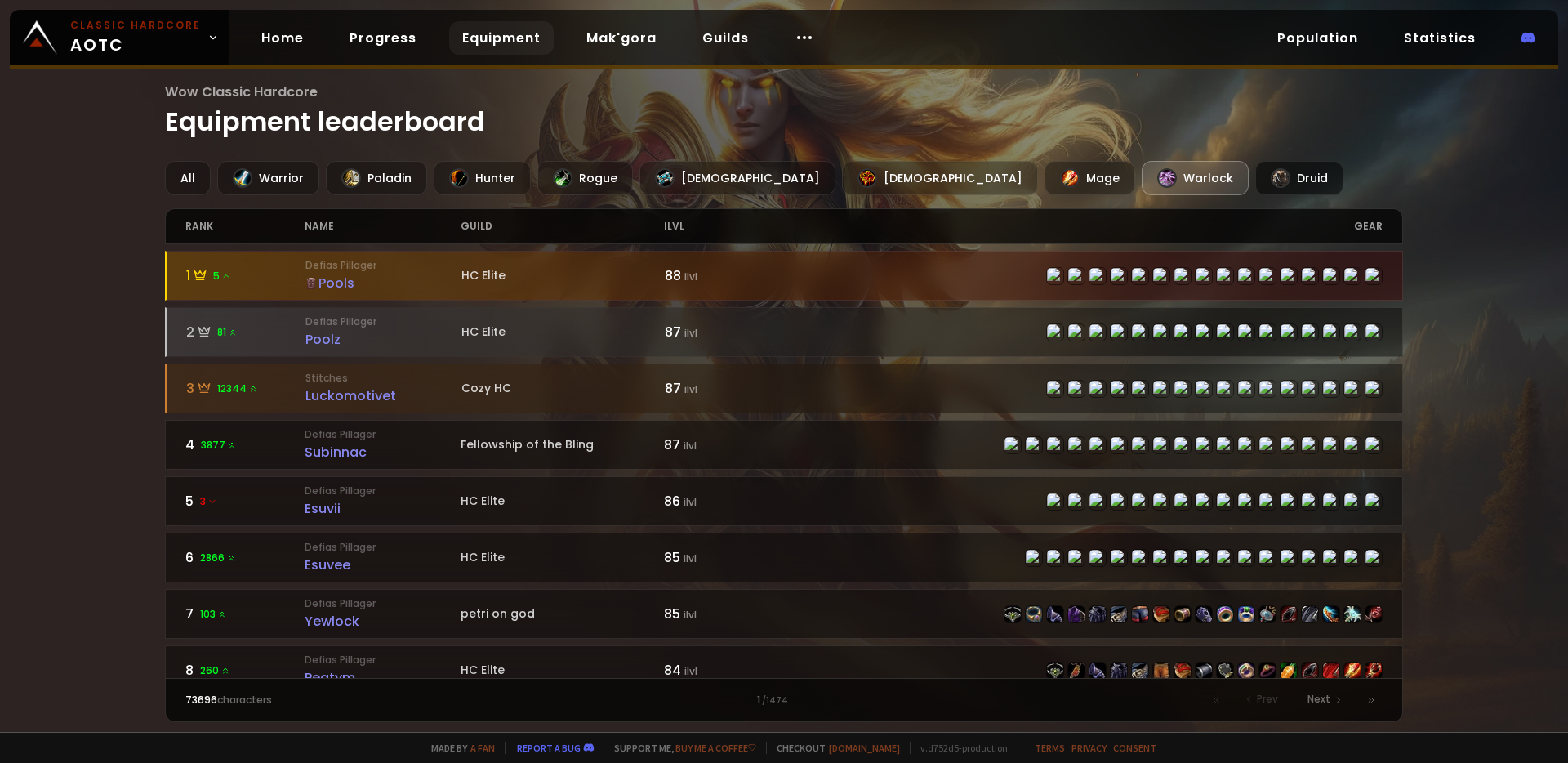
click at [1271, 179] on div at bounding box center [1281, 178] width 20 height 20
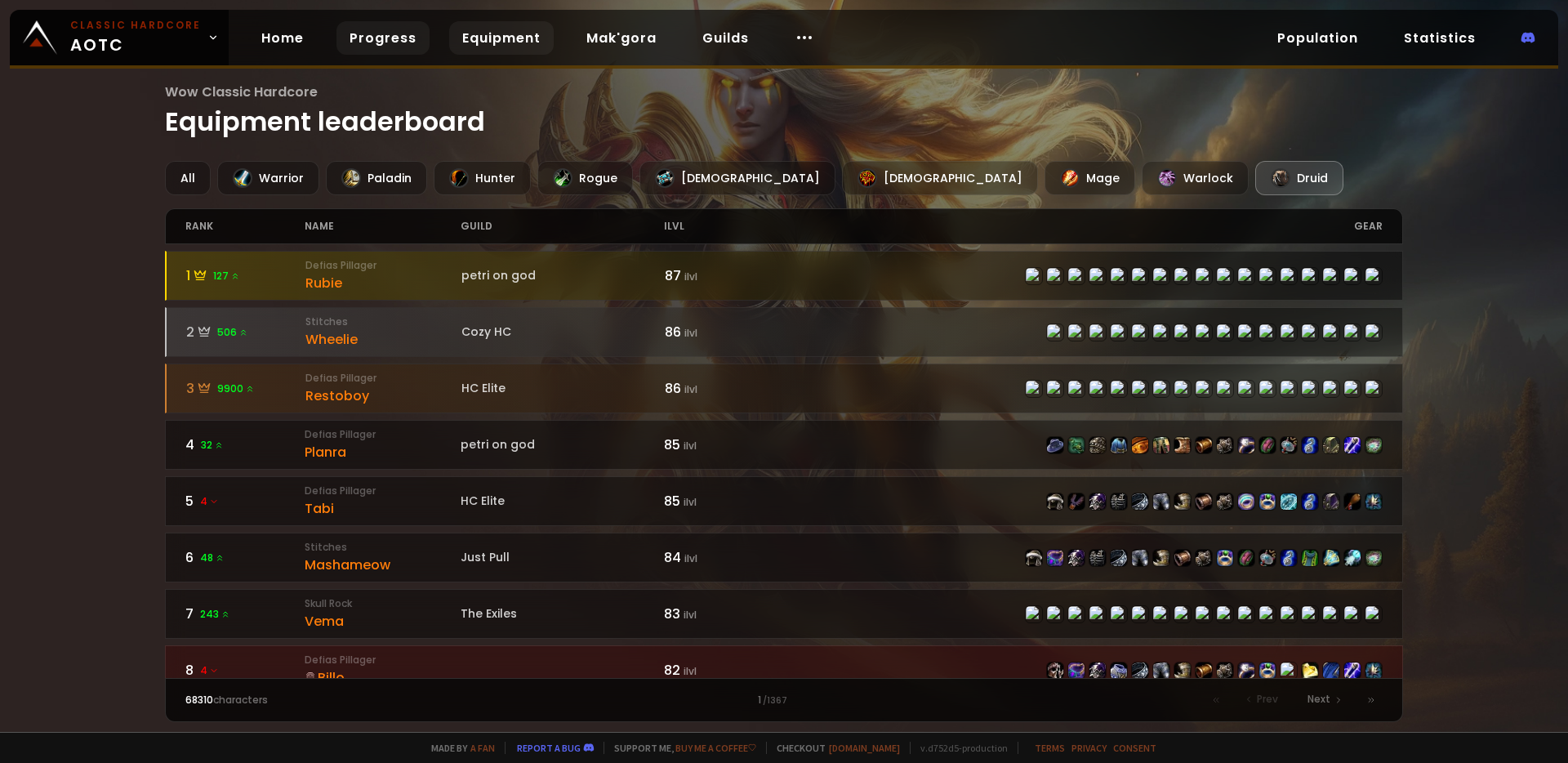
click at [372, 33] on link "Progress" at bounding box center [383, 38] width 93 height 33
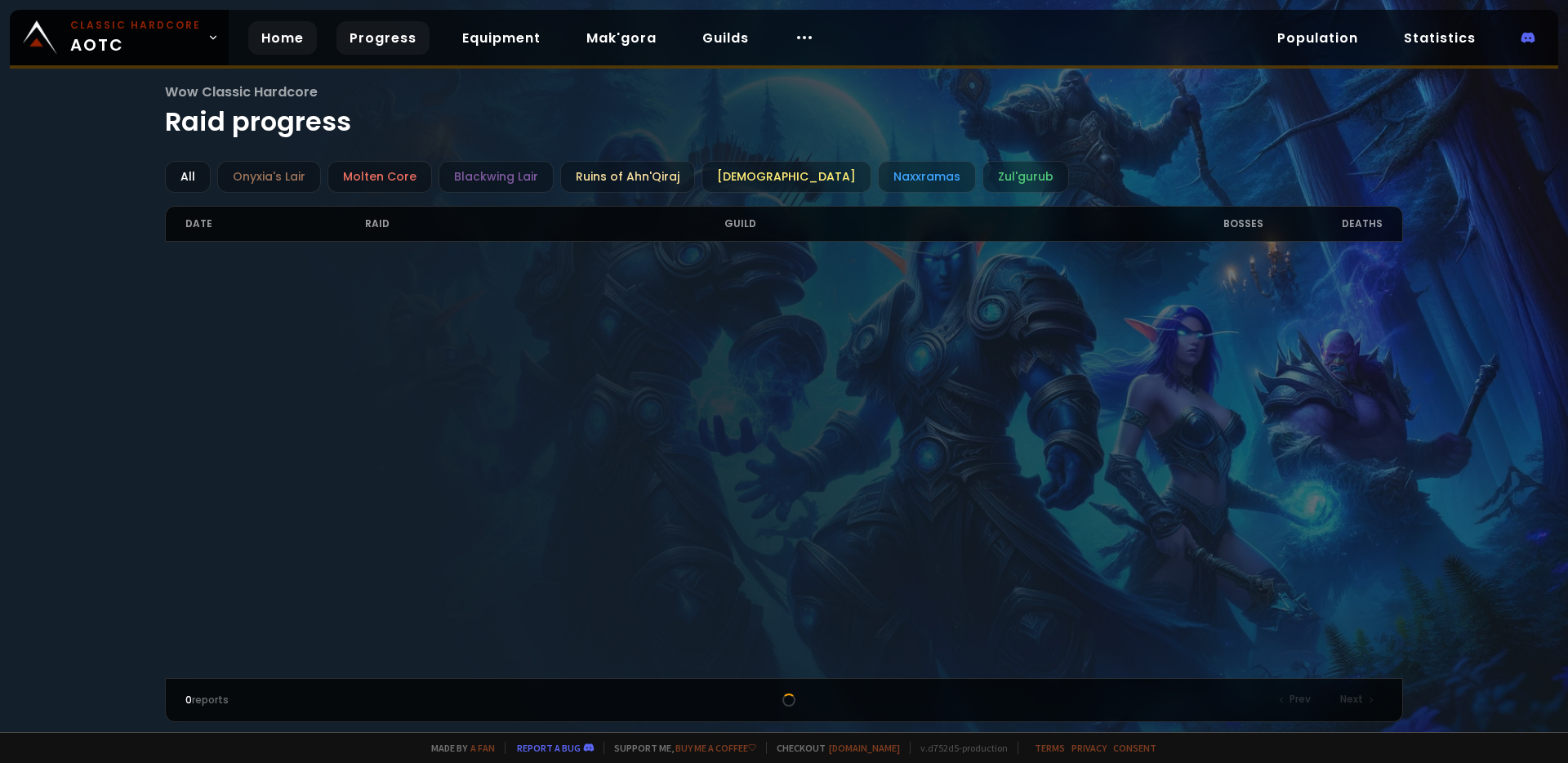
click at [262, 33] on link "Home" at bounding box center [282, 38] width 69 height 33
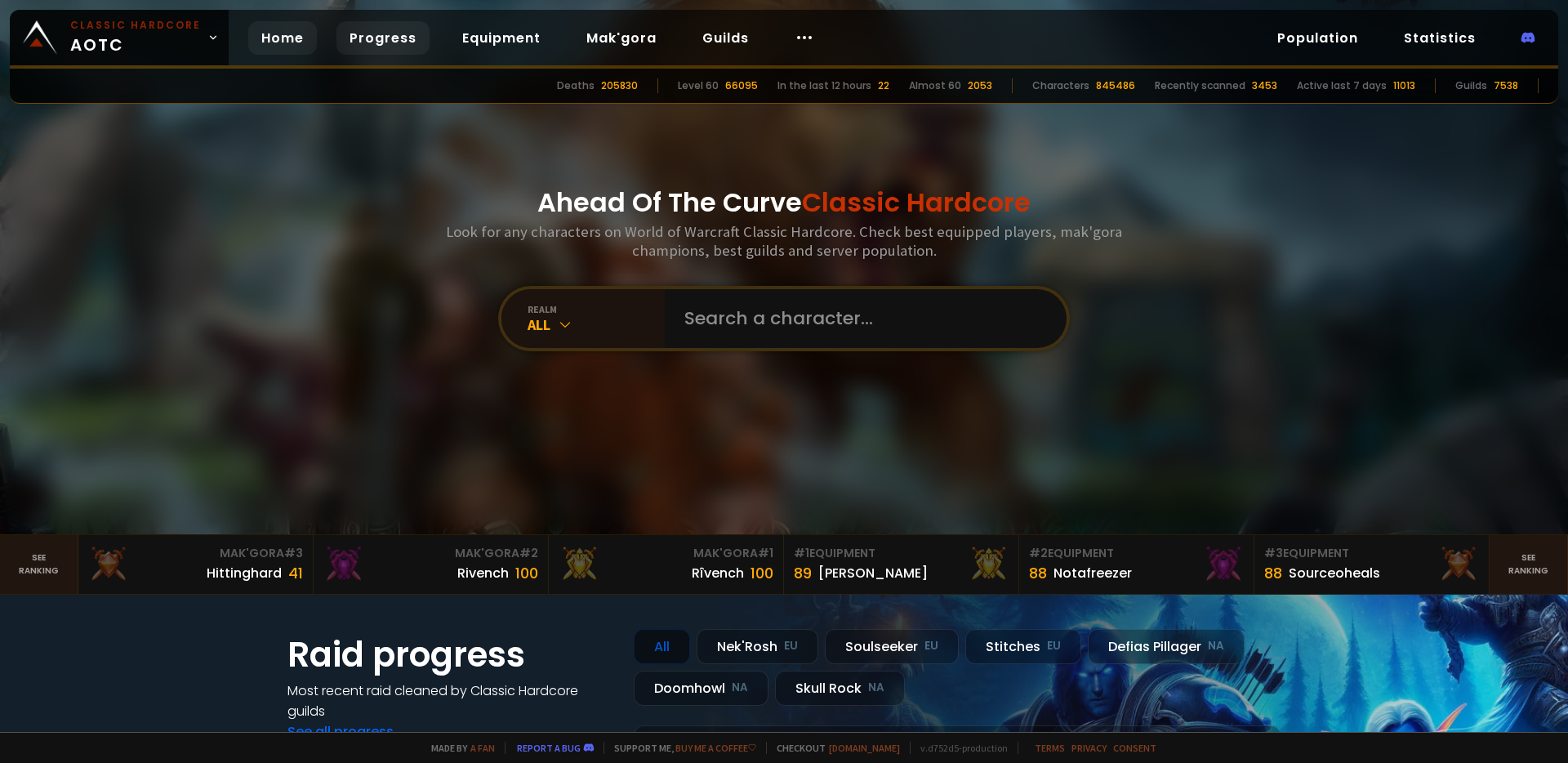
click at [358, 37] on link "Progress" at bounding box center [383, 38] width 93 height 33
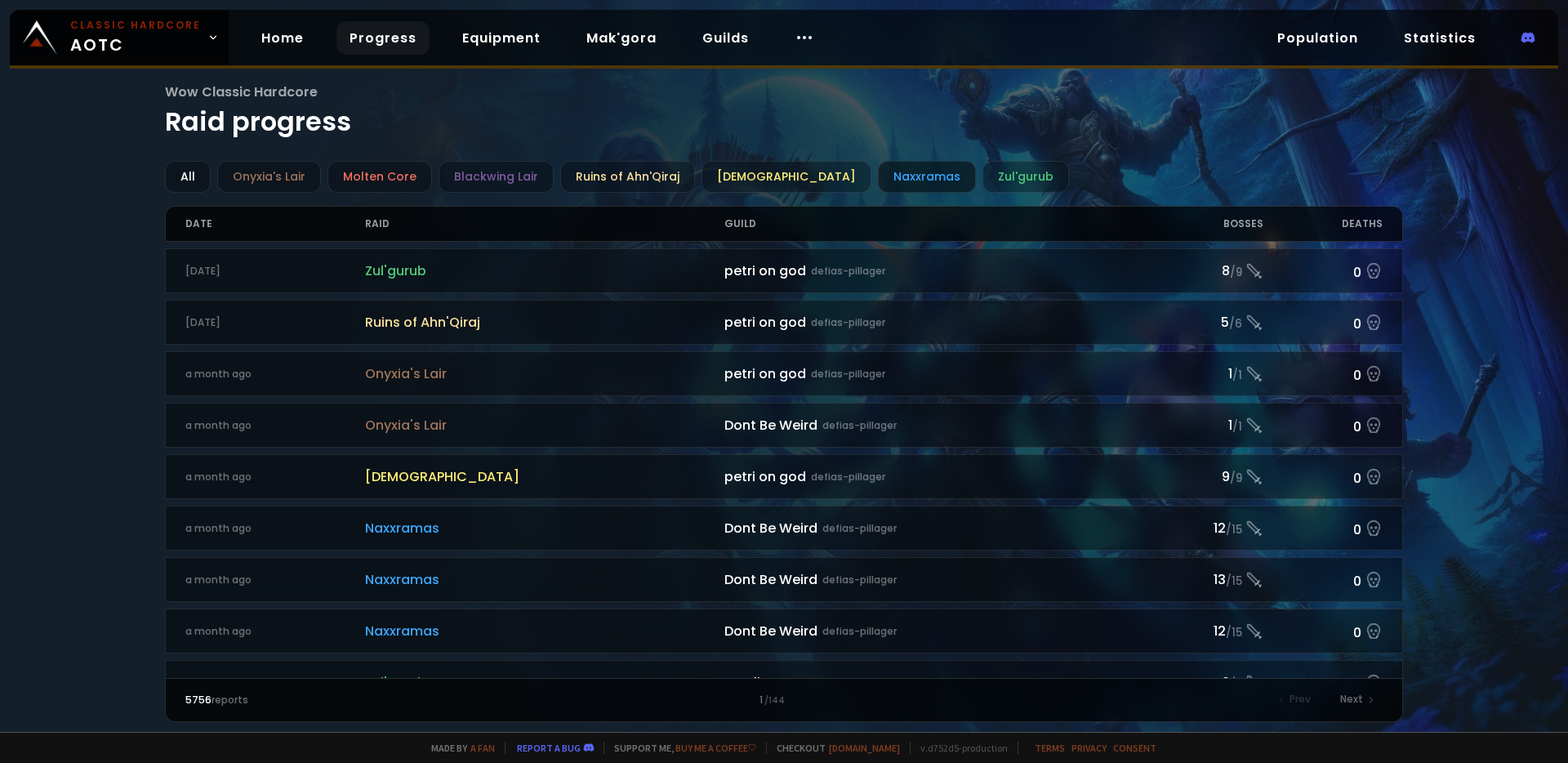
click at [885, 178] on div "Naxxramas" at bounding box center [927, 176] width 98 height 31
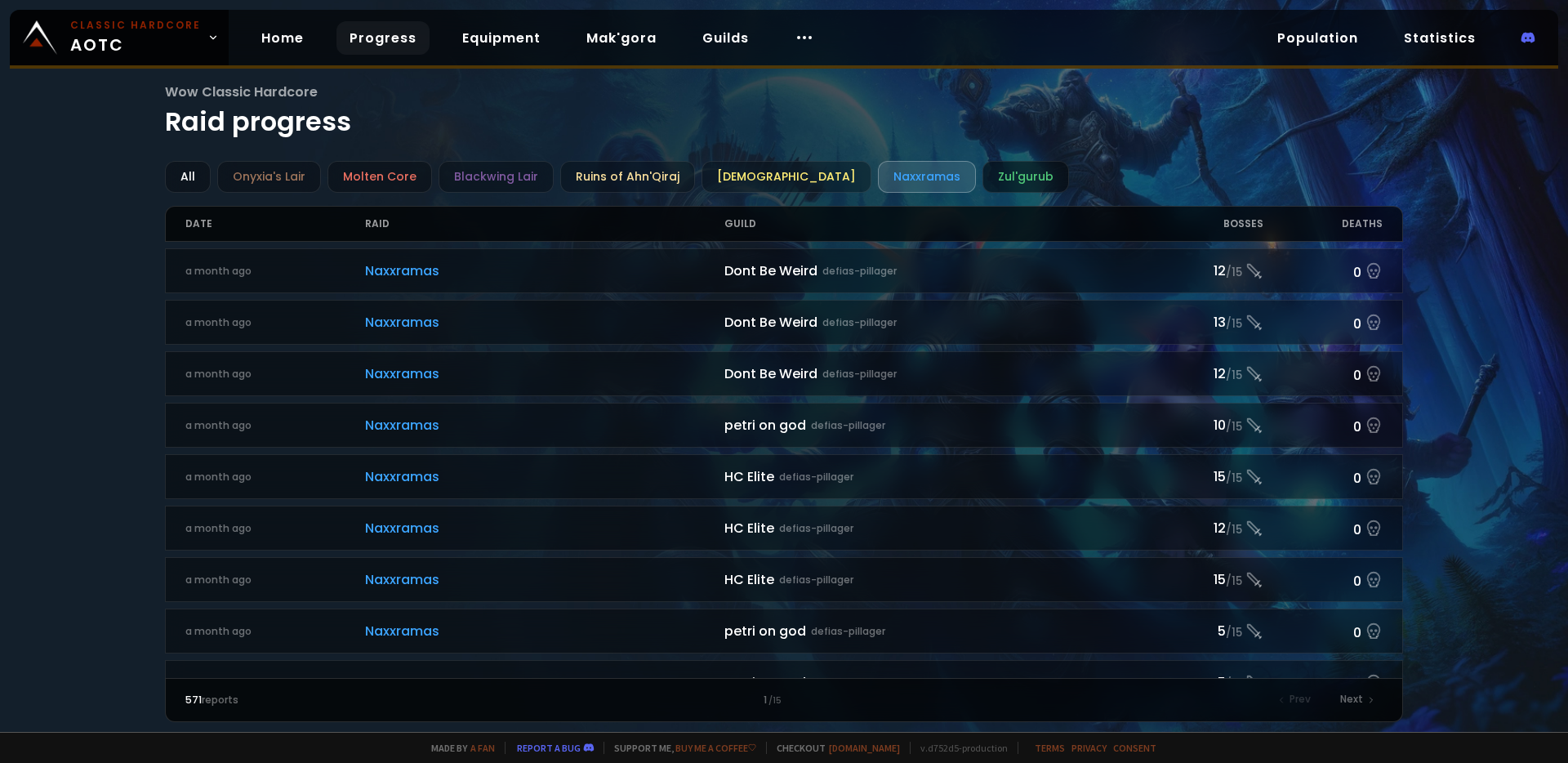
click at [983, 180] on div "Zul'gurub" at bounding box center [1026, 176] width 87 height 31
